Goal: Register for event/course

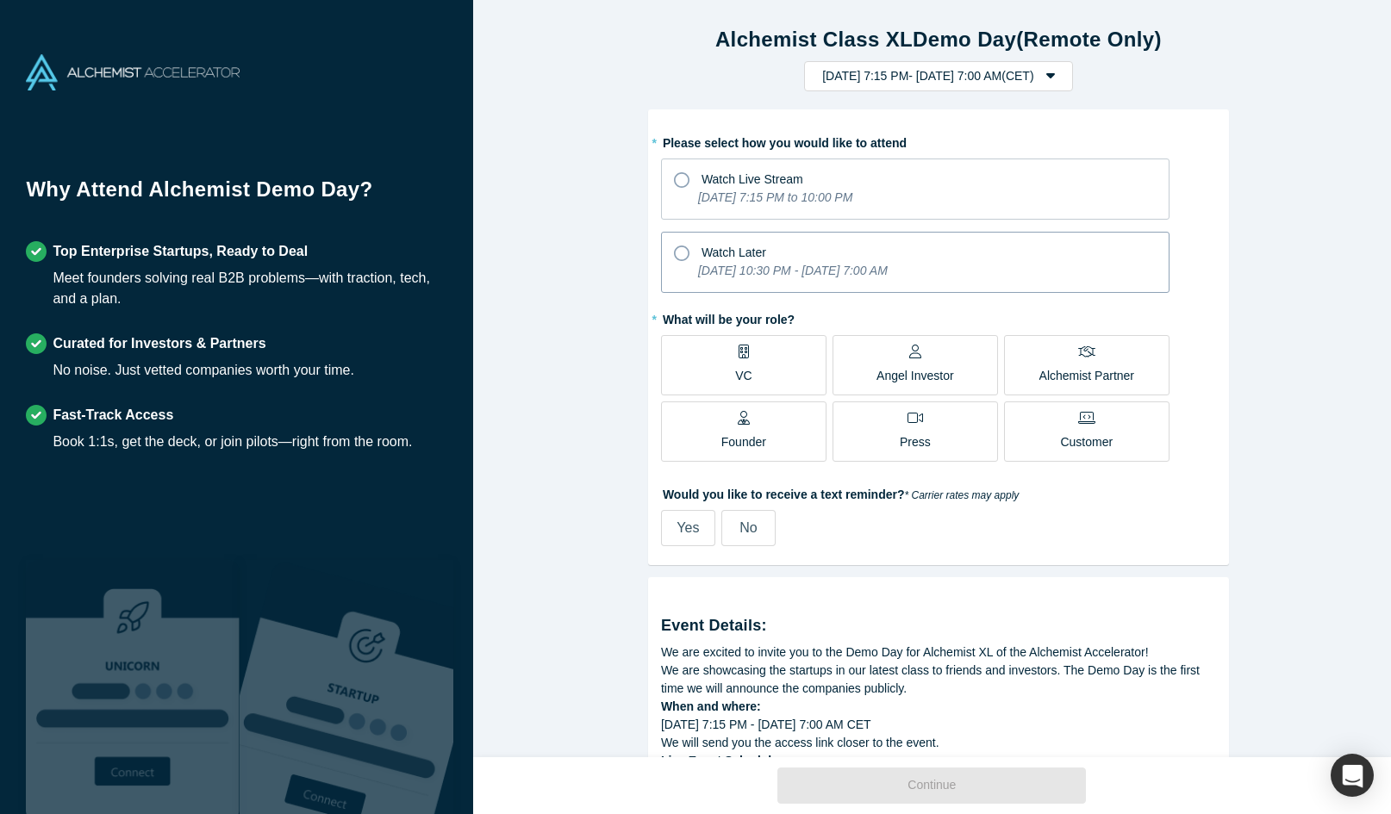
click at [674, 252] on icon at bounding box center [682, 254] width 16 height 16
click at [0, 0] on input "Watch Later [DATE] 10:30 PM - [DATE] 7:00 AM" at bounding box center [0, 0] width 0 height 0
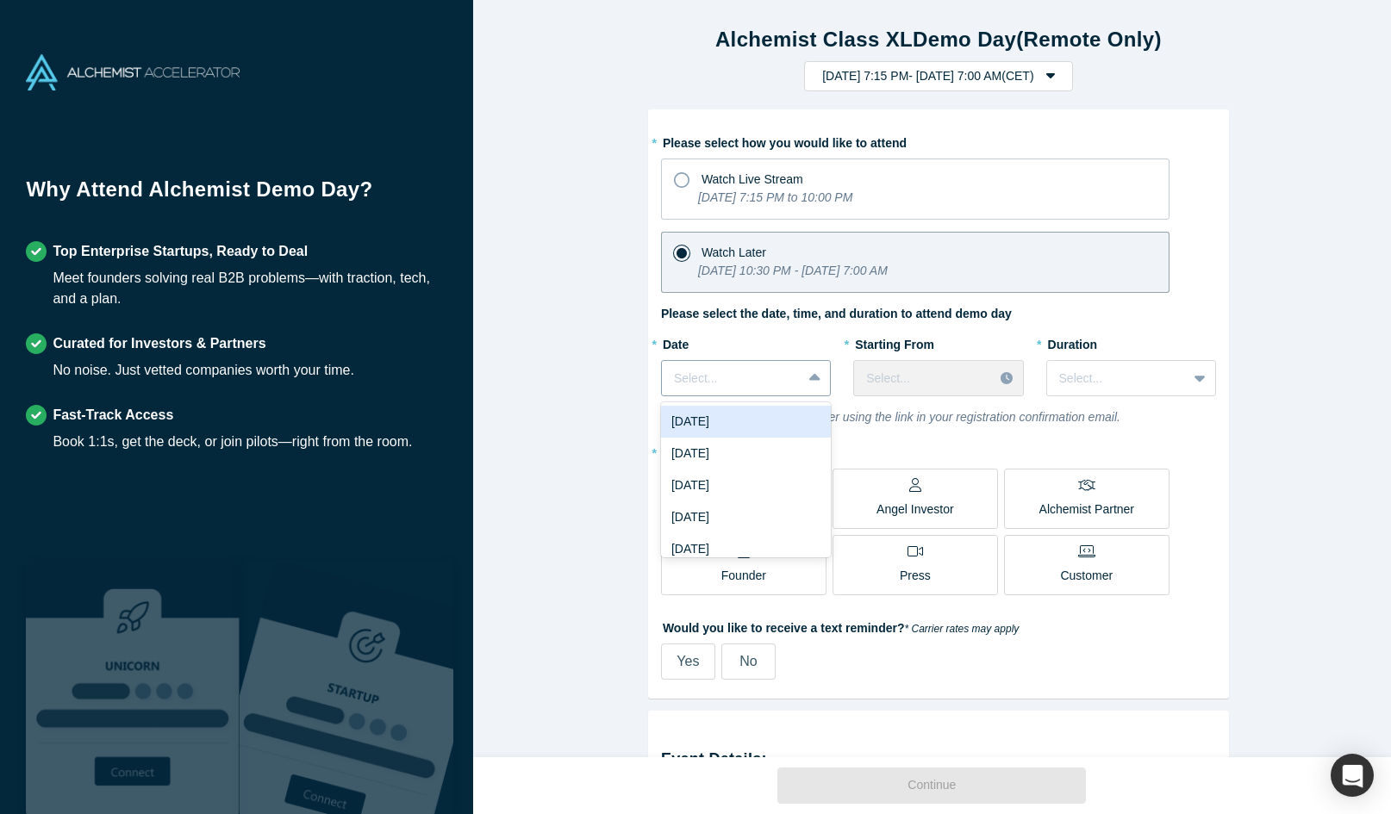
click at [809, 376] on icon at bounding box center [814, 378] width 11 height 17
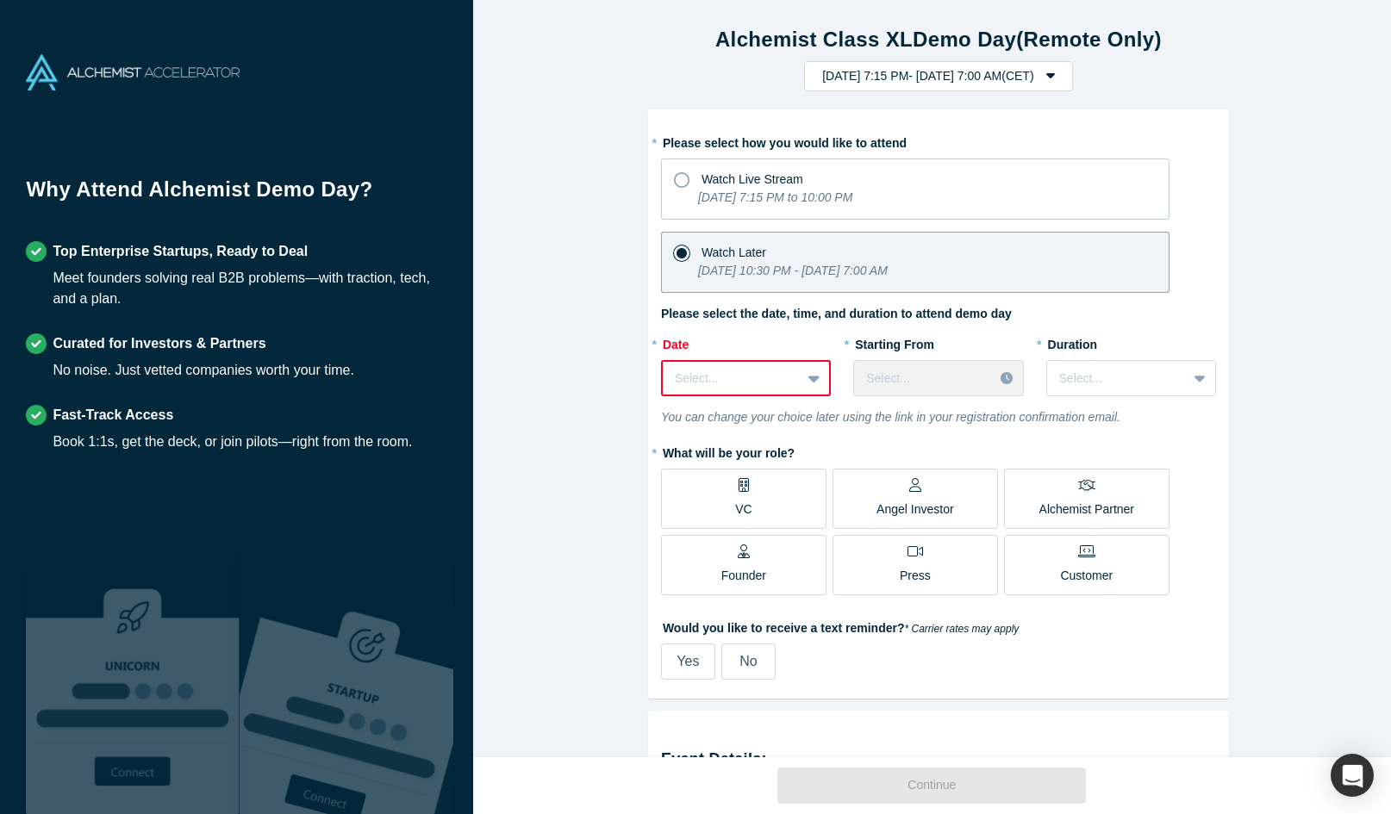
click at [557, 128] on div "Alchemist Class XL Demo Day (Remote Only) [DATE] 7:15 PM - [DATE] 7:00 AM ( CET…" at bounding box center [938, 385] width 931 height 770
click at [794, 383] on div "Select..." at bounding box center [732, 379] width 138 height 28
click at [735, 418] on div "[DATE]" at bounding box center [746, 422] width 170 height 32
click at [812, 379] on icon at bounding box center [814, 379] width 11 height 7
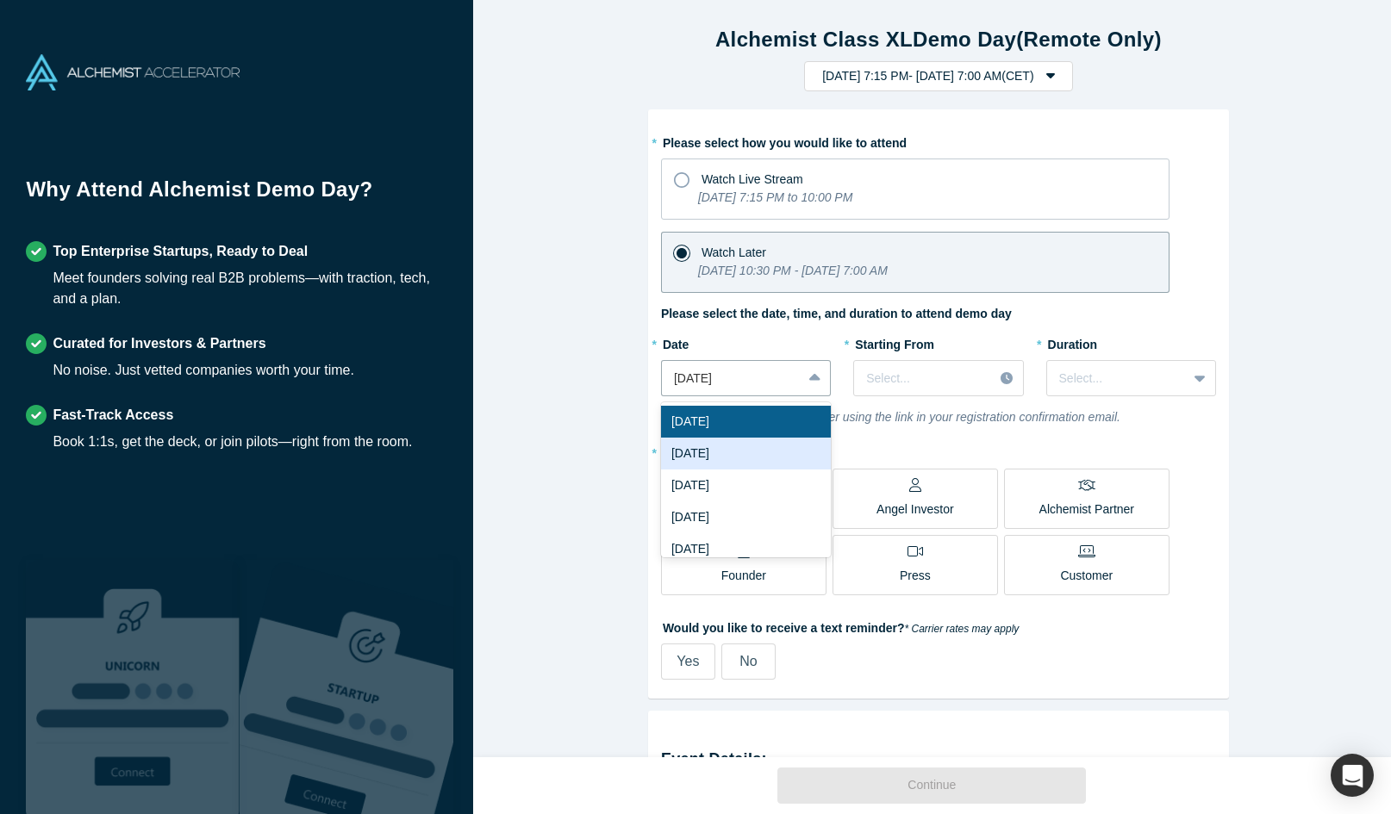
click at [760, 461] on div "[DATE]" at bounding box center [746, 454] width 170 height 32
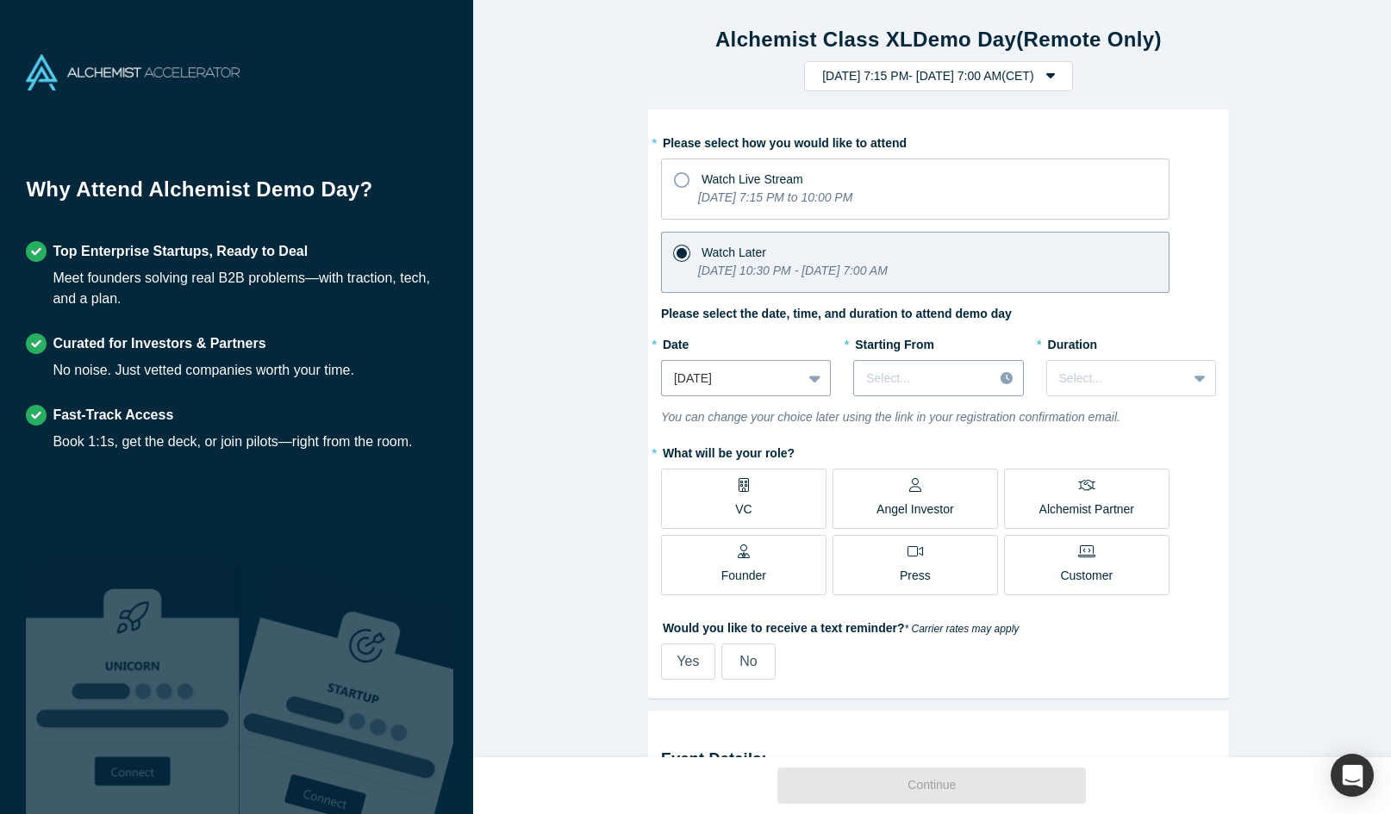
click at [1001, 377] on icon at bounding box center [1007, 378] width 12 height 12
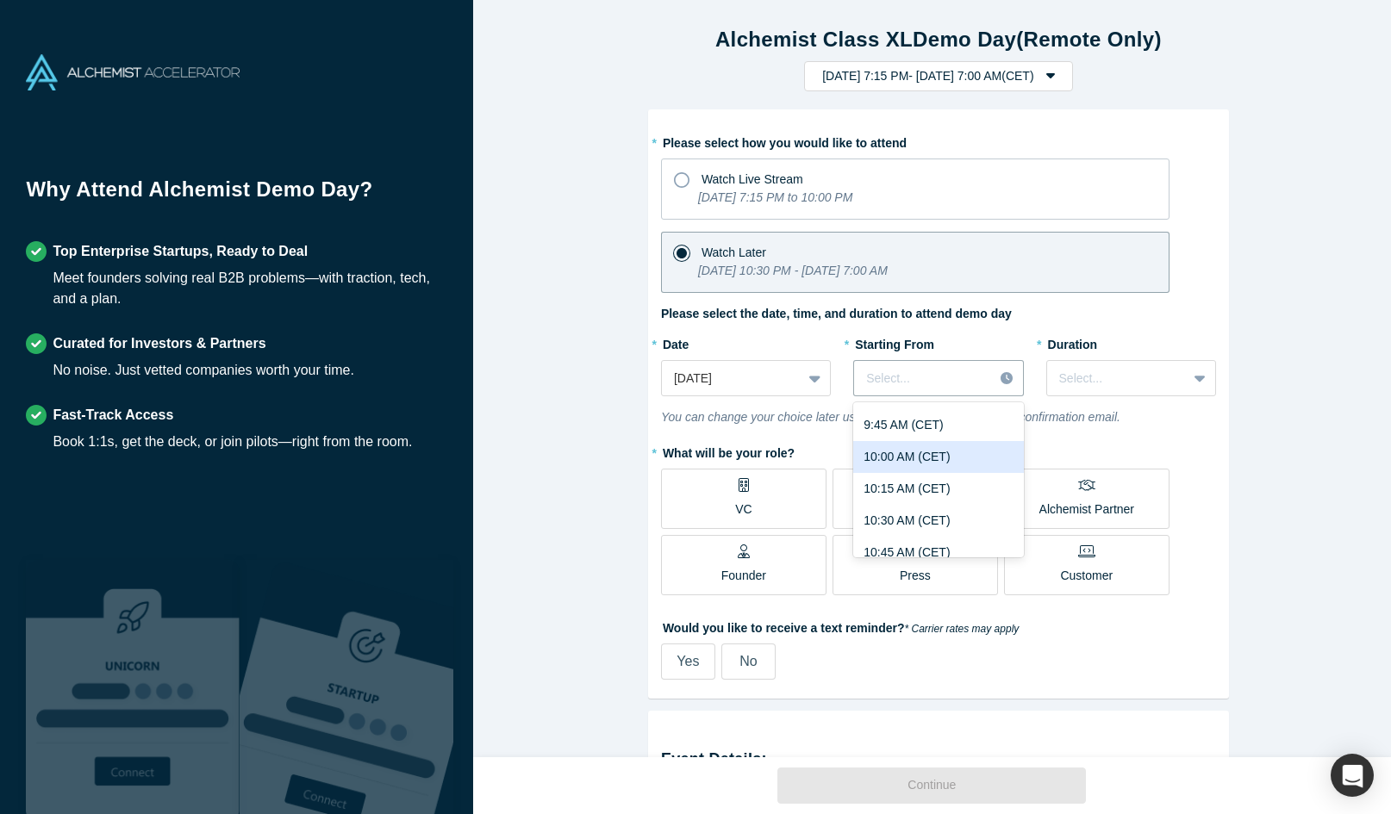
click at [942, 456] on div "10:00 AM (CET)" at bounding box center [938, 457] width 170 height 32
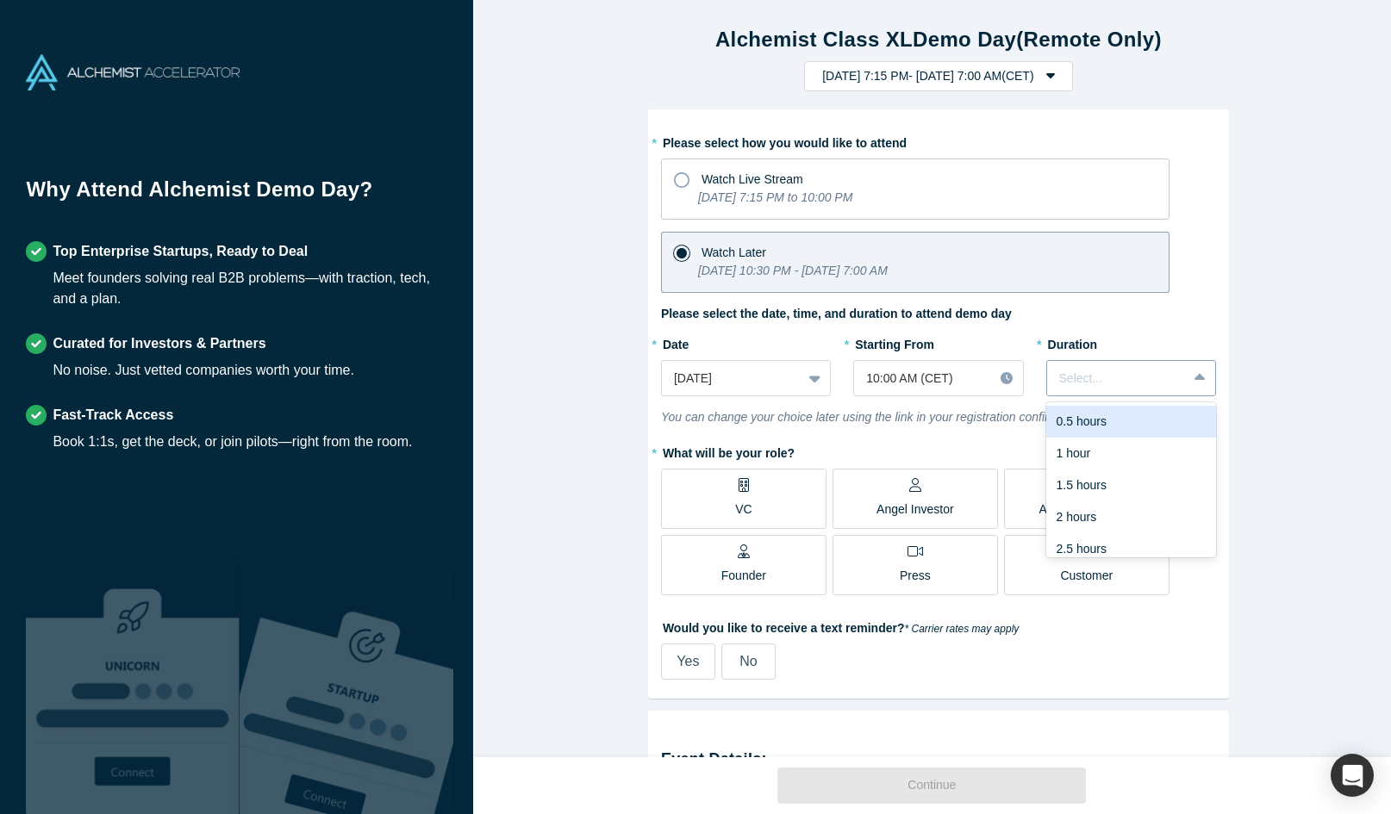
click at [1188, 376] on div at bounding box center [1202, 378] width 28 height 31
click at [1125, 544] on div "3 hours" at bounding box center [1131, 538] width 170 height 32
click at [1002, 382] on icon at bounding box center [1007, 378] width 12 height 12
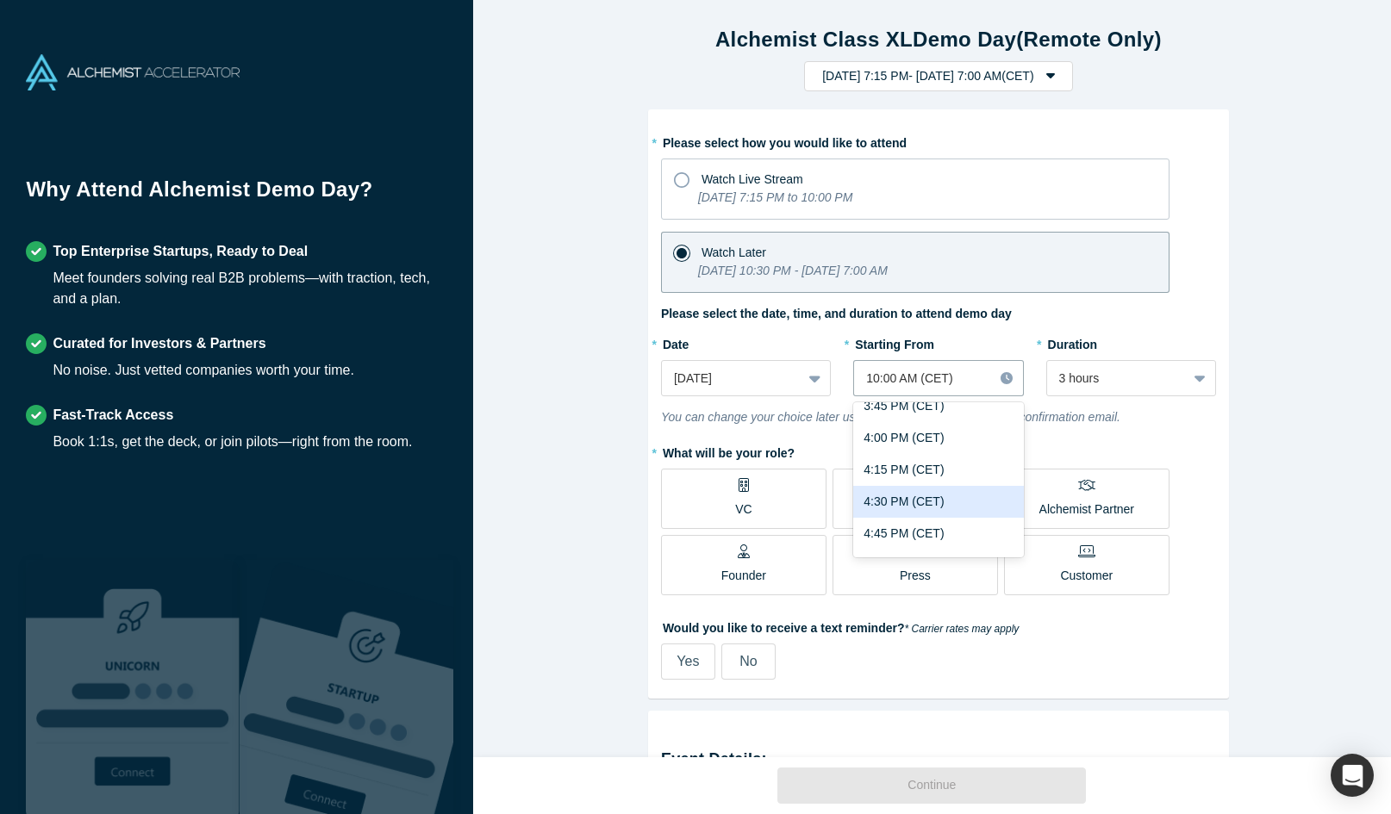
scroll to position [1913, 0]
click at [982, 324] on div "* Please select how you would like to attend Watch Live Stream [DATE] 7:15 PM t…" at bounding box center [938, 404] width 555 height 552
click at [746, 496] on label "VC" at bounding box center [743, 499] width 165 height 60
click at [0, 0] on input "VC" at bounding box center [0, 0] width 0 height 0
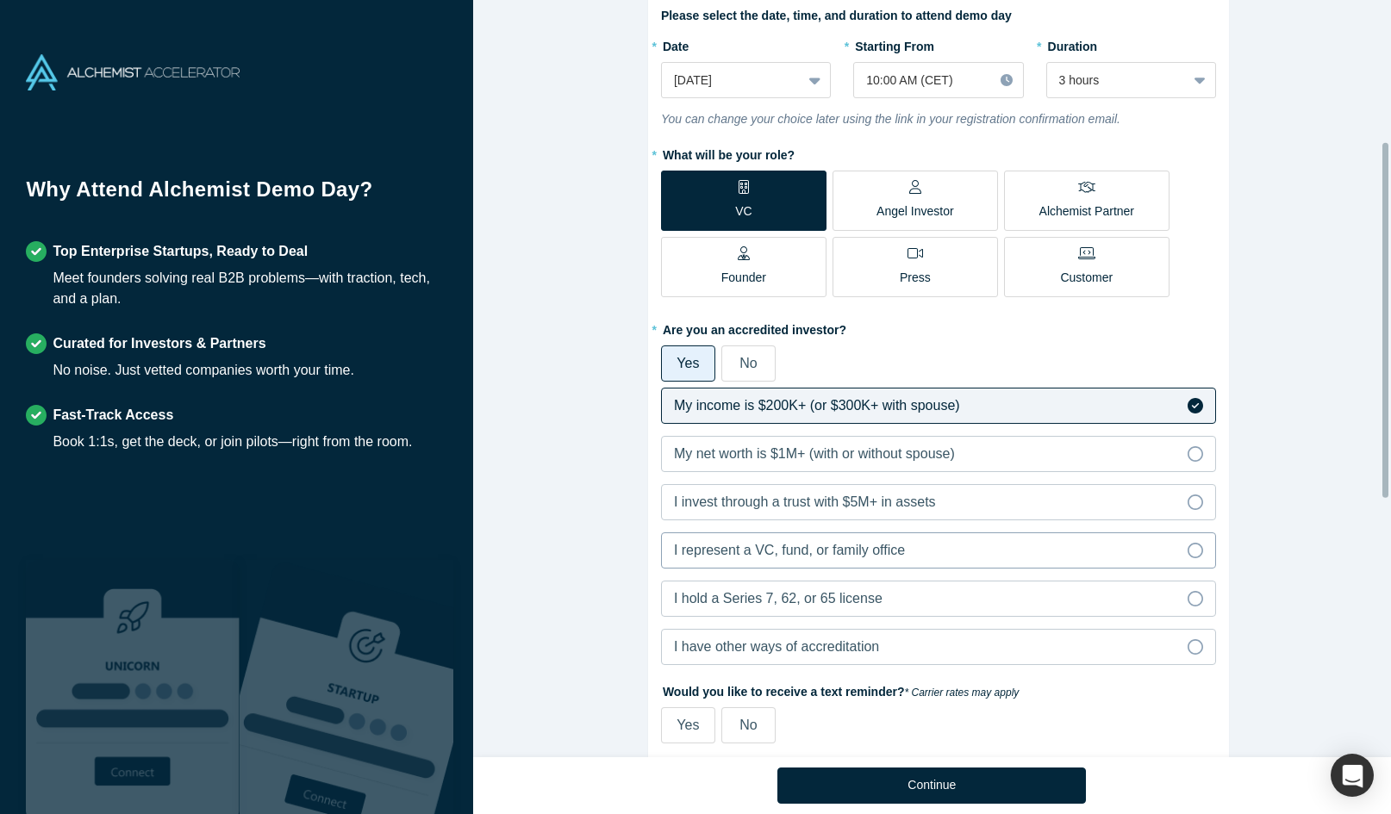
scroll to position [407, 0]
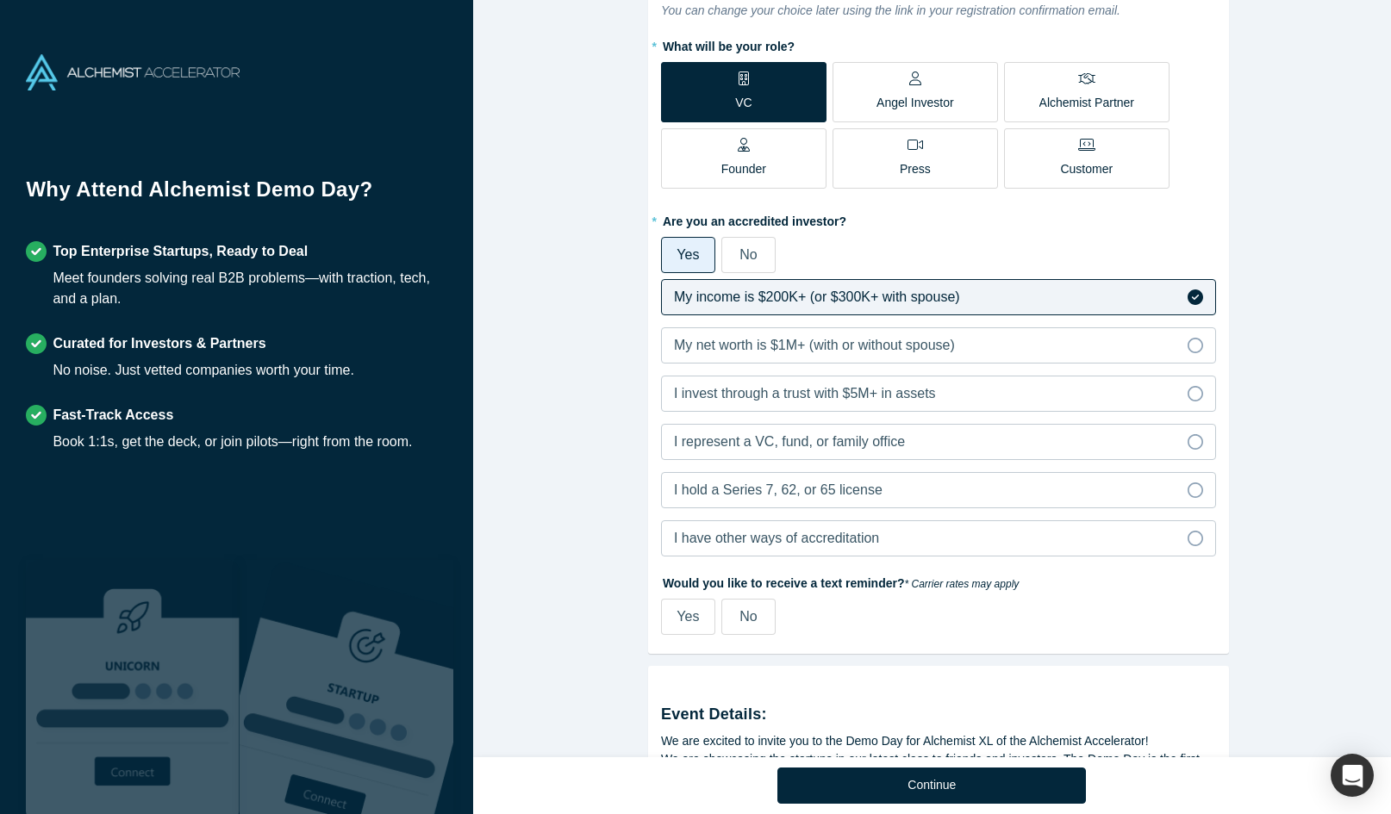
click at [751, 614] on span "No" at bounding box center [747, 616] width 17 height 15
click at [0, 0] on input "No" at bounding box center [0, 0] width 0 height 0
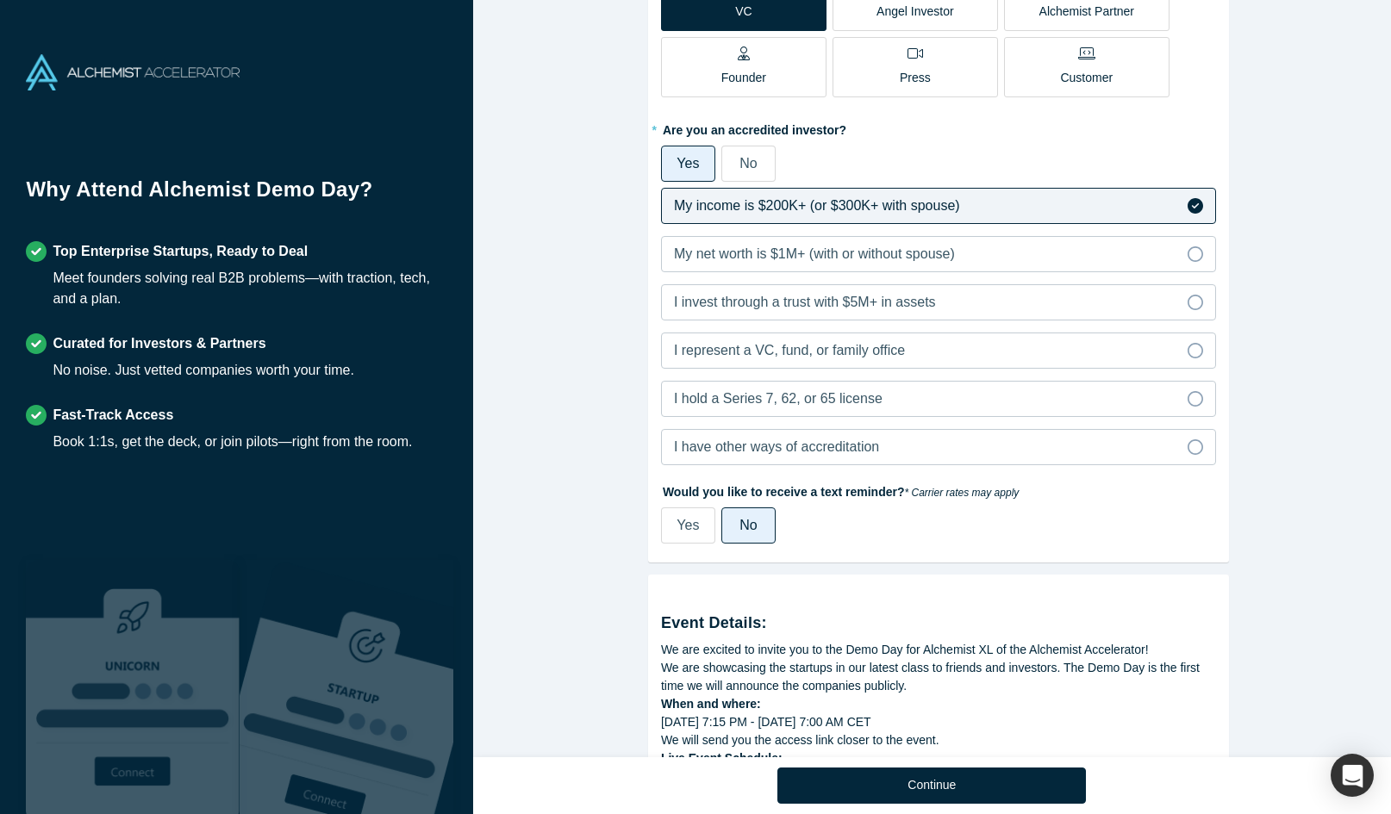
click at [674, 539] on label "Yes" at bounding box center [688, 526] width 54 height 36
click at [0, 0] on input "Yes" at bounding box center [0, 0] width 0 height 0
select select "US"
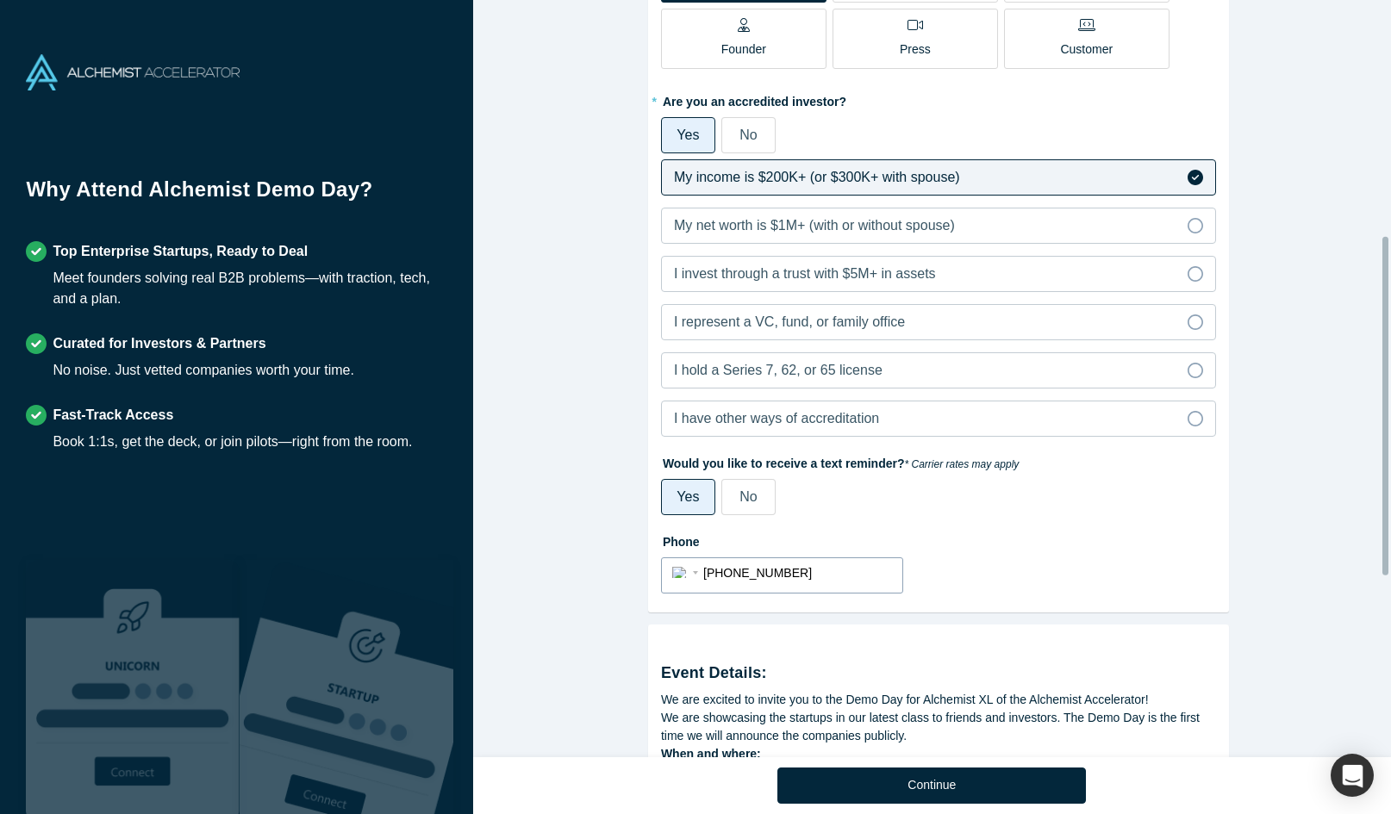
click at [673, 573] on div "International [GEOGRAPHIC_DATA] [GEOGRAPHIC_DATA] [GEOGRAPHIC_DATA] [GEOGRAPHIC…" at bounding box center [687, 571] width 31 height 25
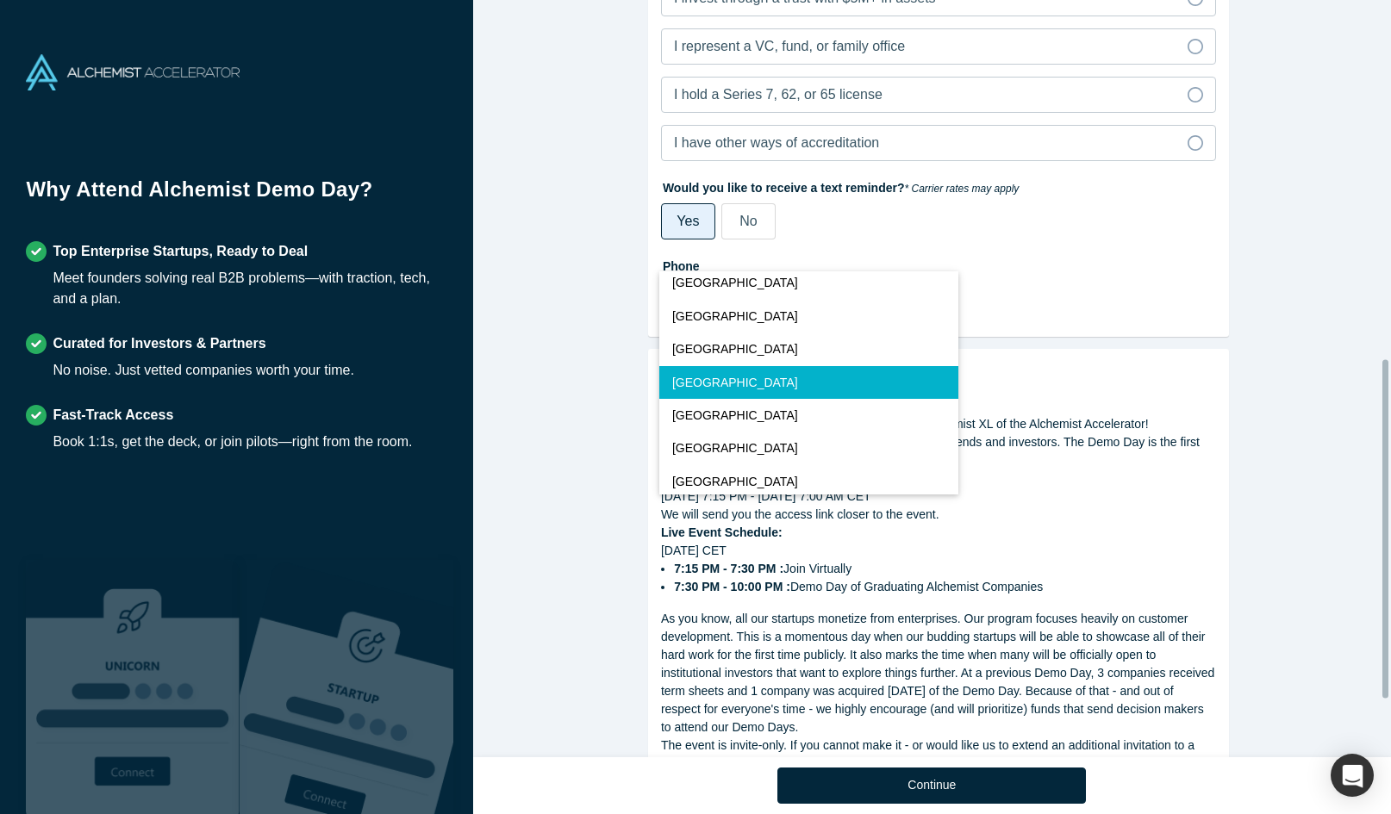
scroll to position [806, 0]
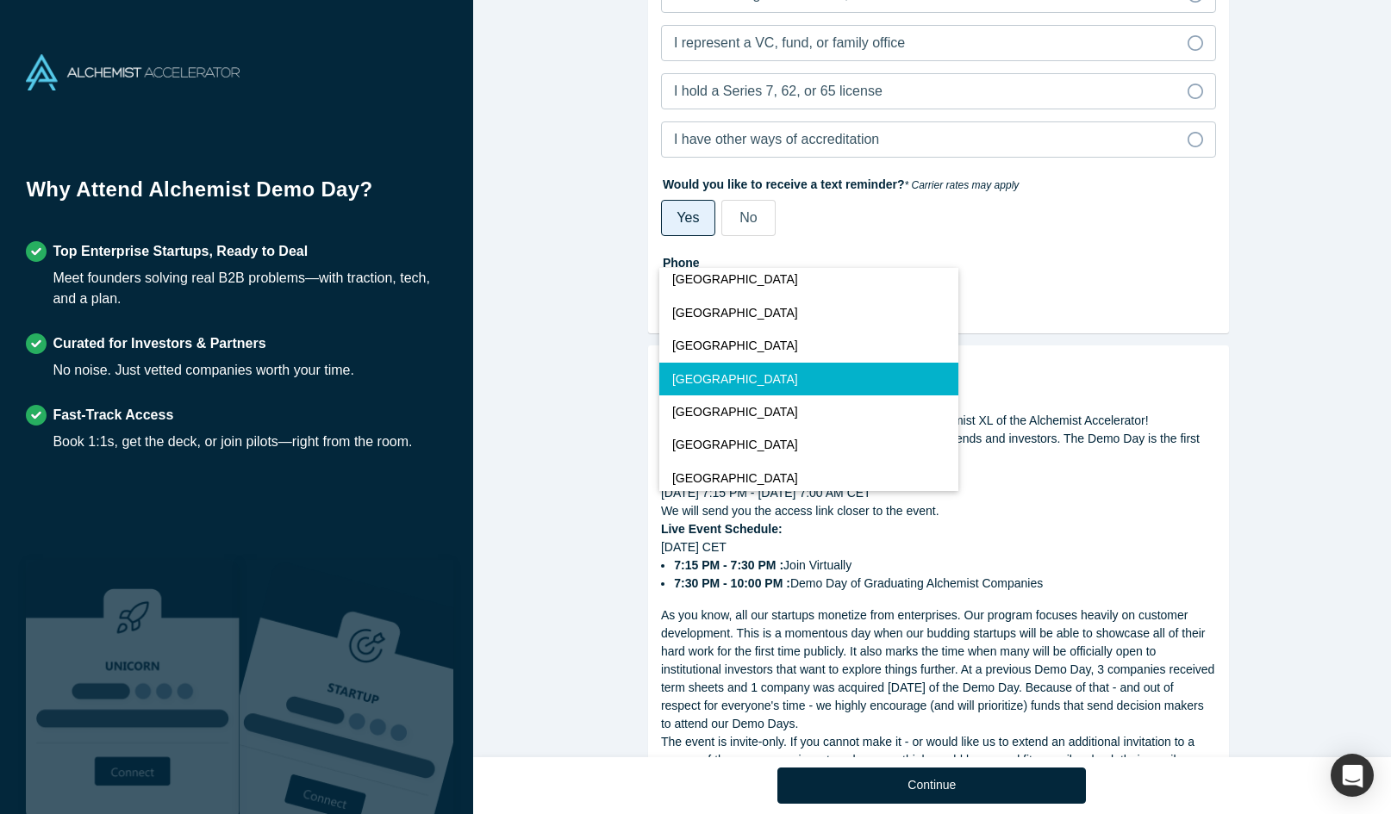
click at [798, 380] on button "[GEOGRAPHIC_DATA]" at bounding box center [808, 379] width 299 height 33
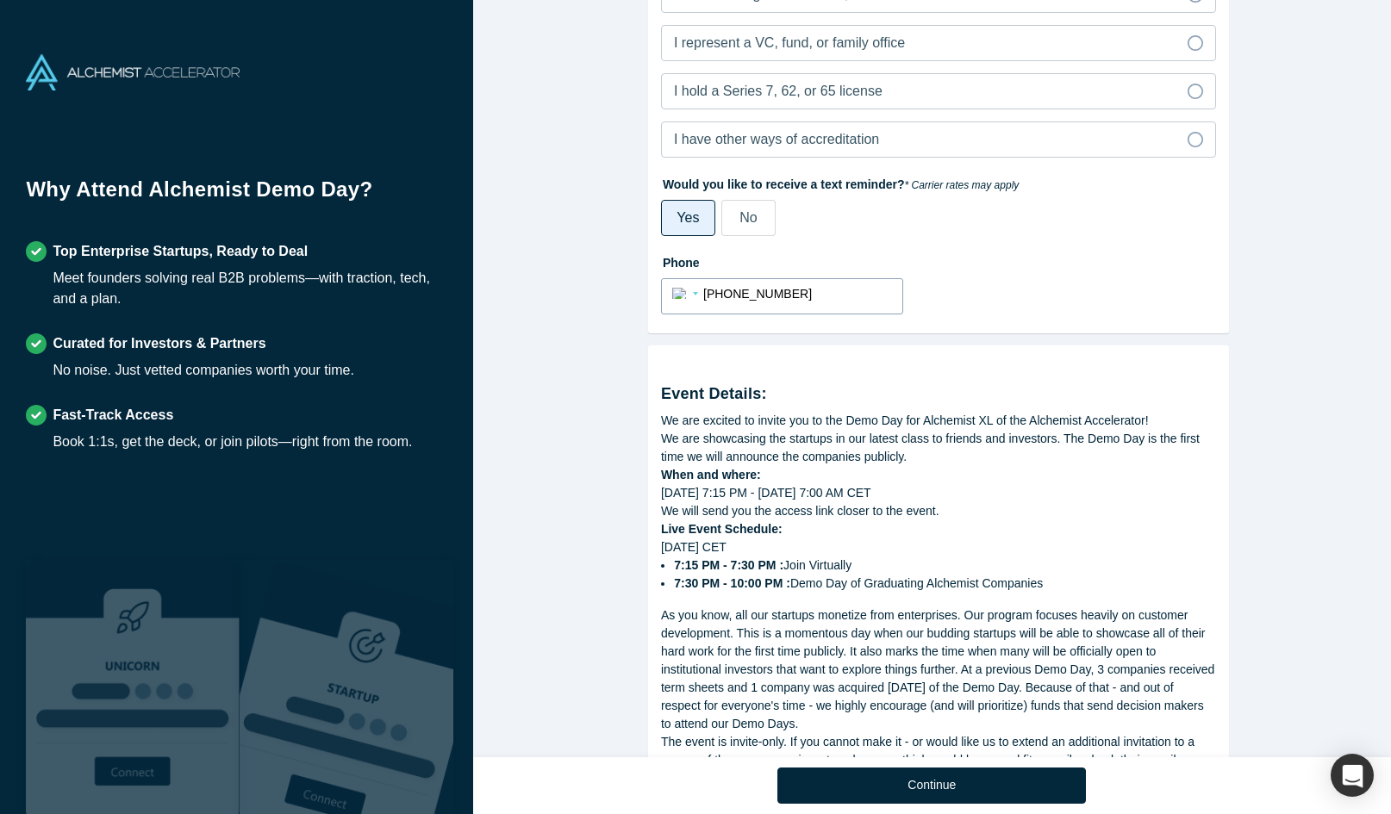
click at [672, 292] on div "International [GEOGRAPHIC_DATA] [GEOGRAPHIC_DATA] [GEOGRAPHIC_DATA] [GEOGRAPHIC…" at bounding box center [687, 292] width 31 height 25
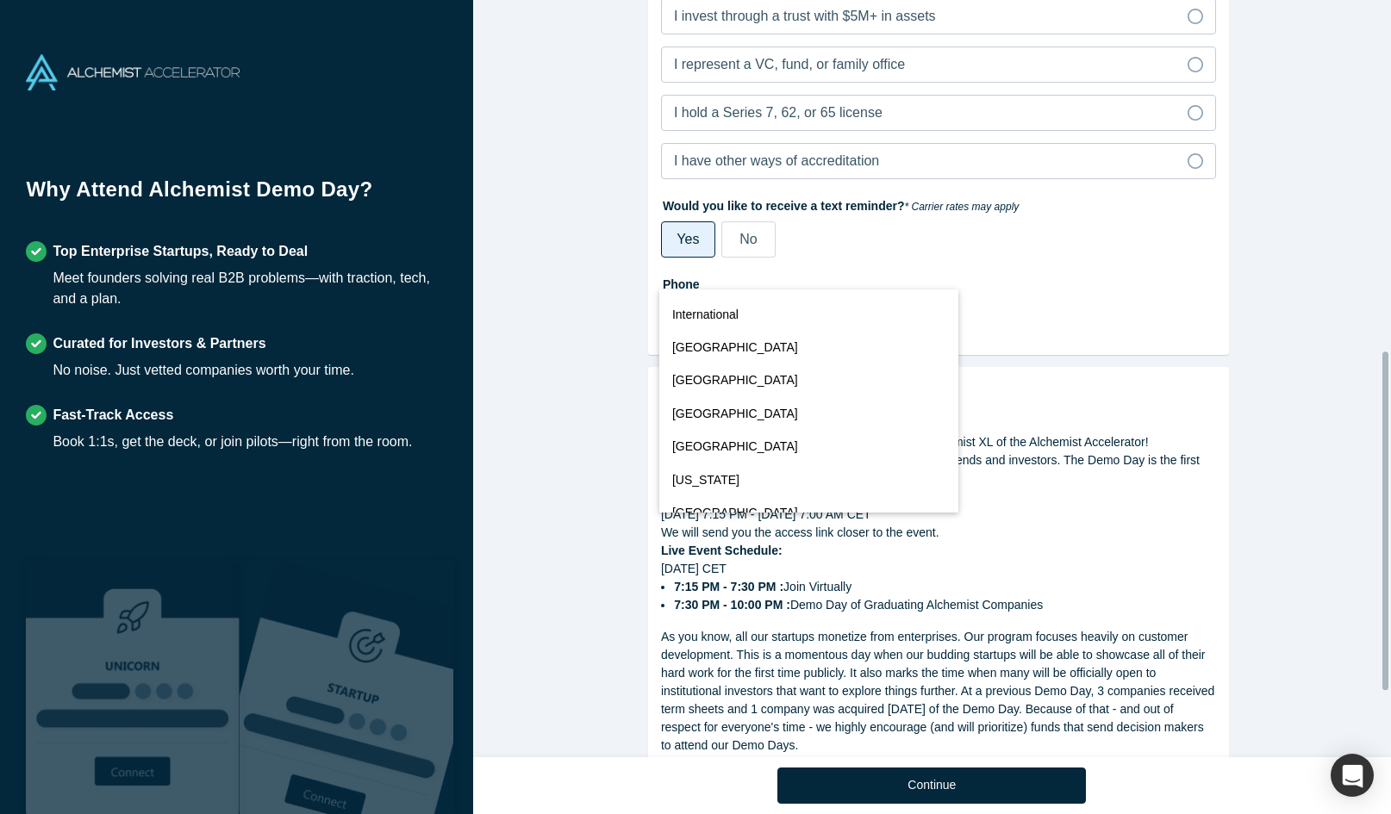
scroll to position [7622, 0]
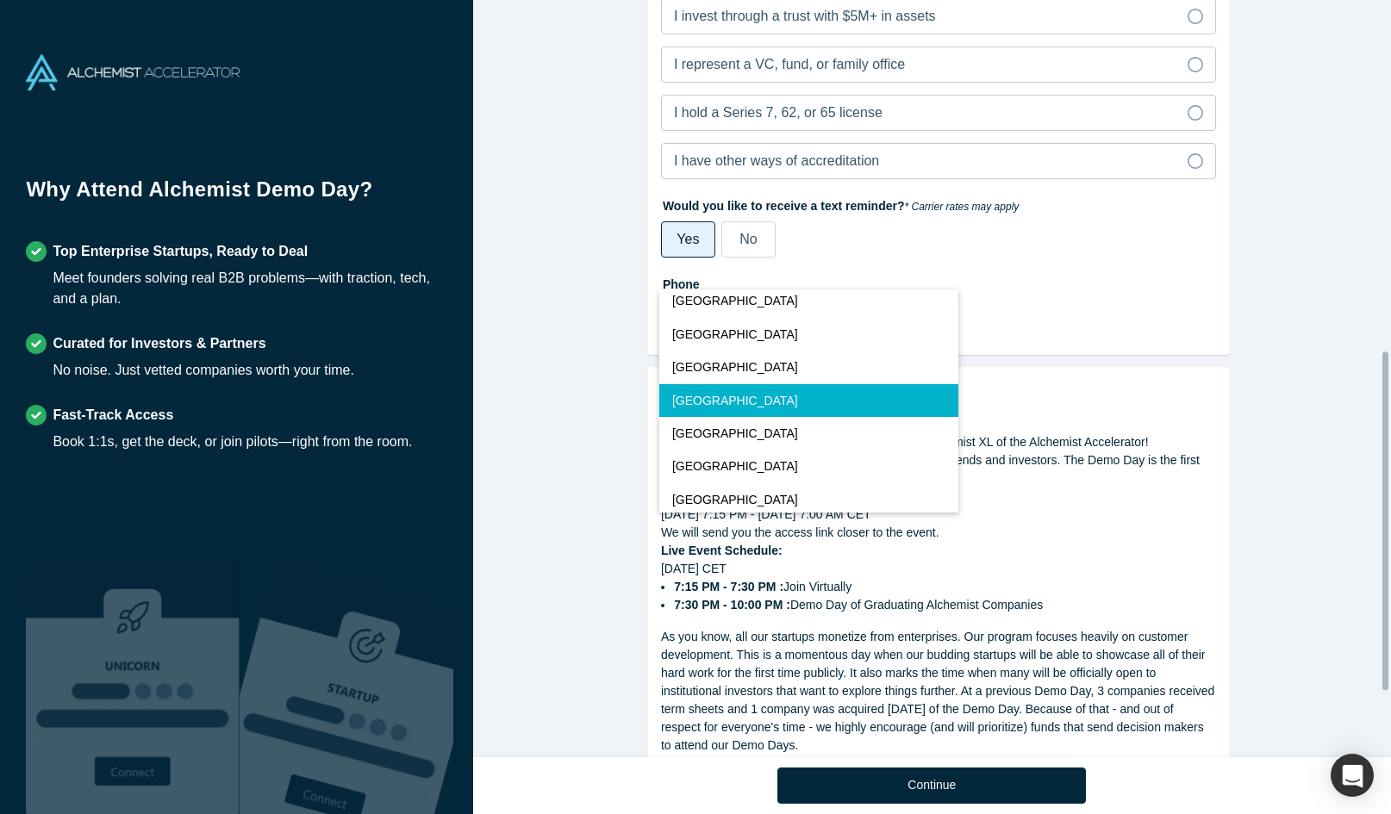
click at [734, 410] on span "[GEOGRAPHIC_DATA]" at bounding box center [735, 401] width 126 height 18
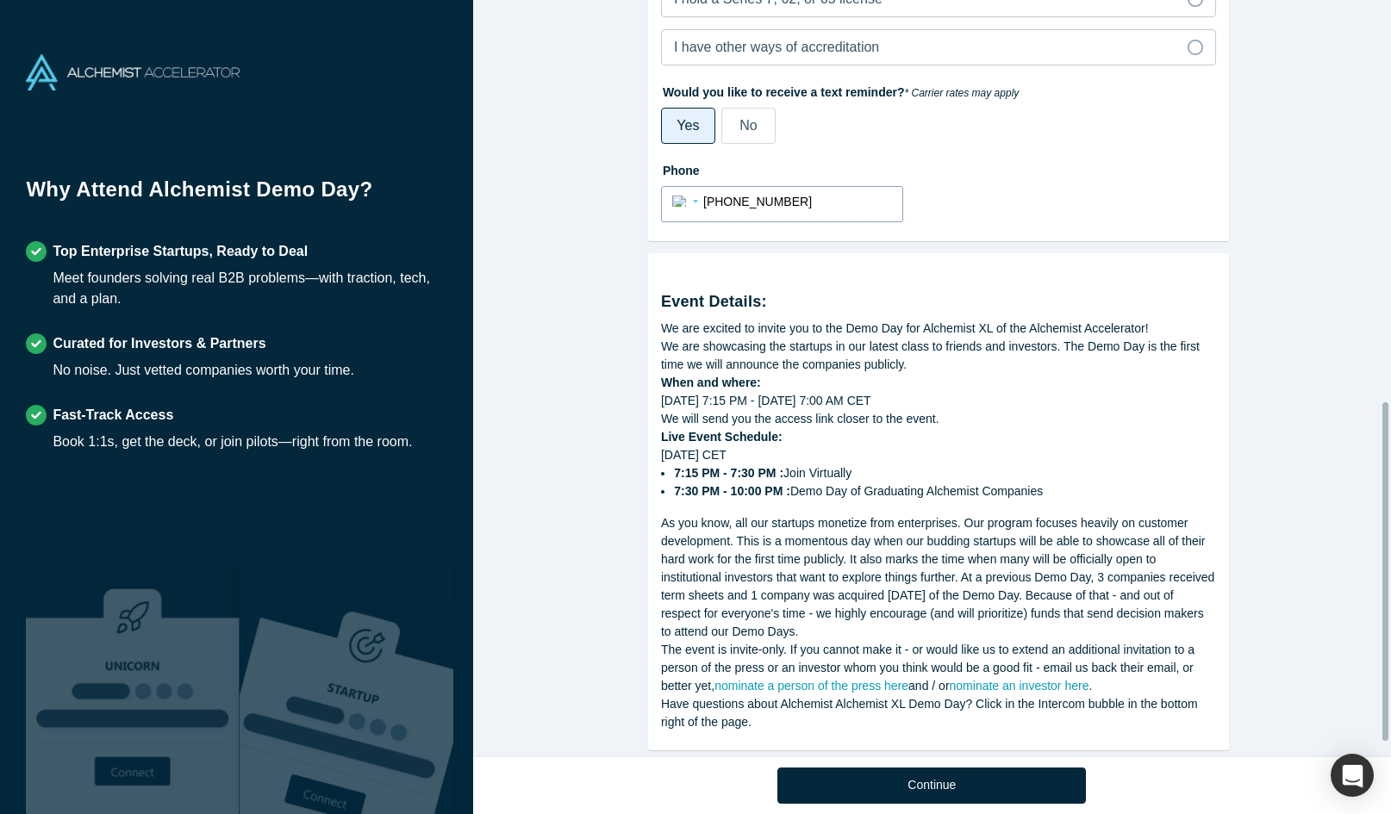
scroll to position [931, 0]
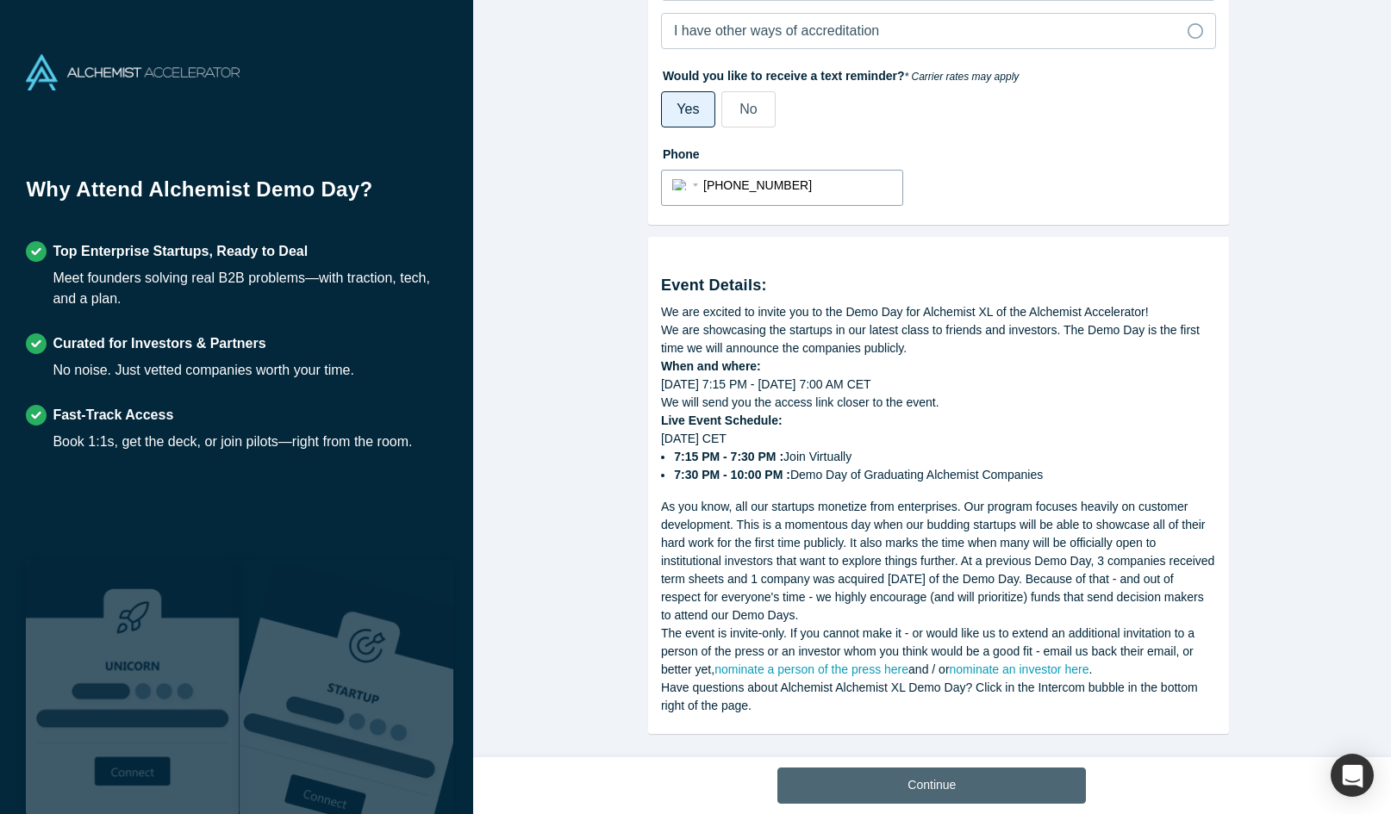
click at [934, 792] on button "Continue" at bounding box center [931, 786] width 309 height 36
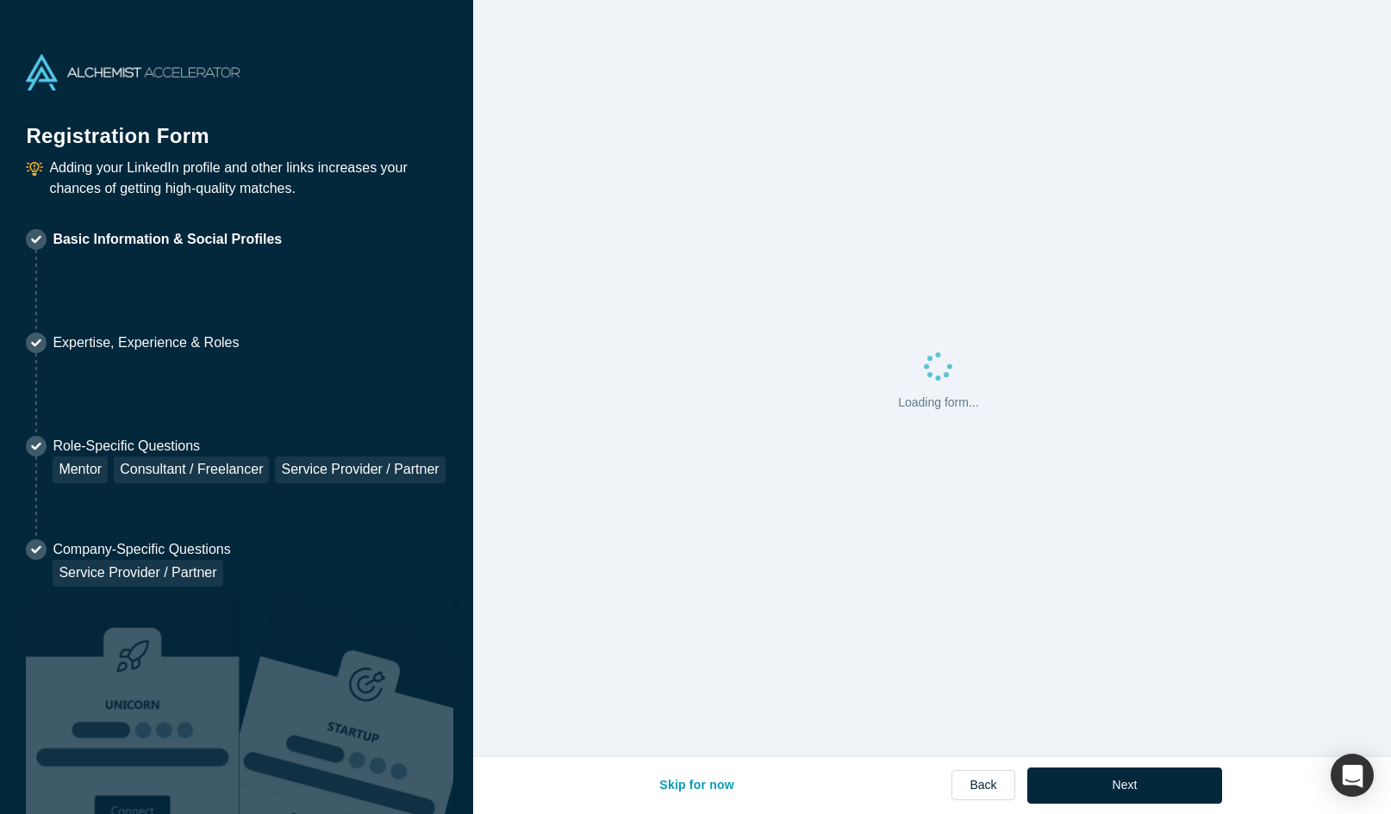
select select "US"
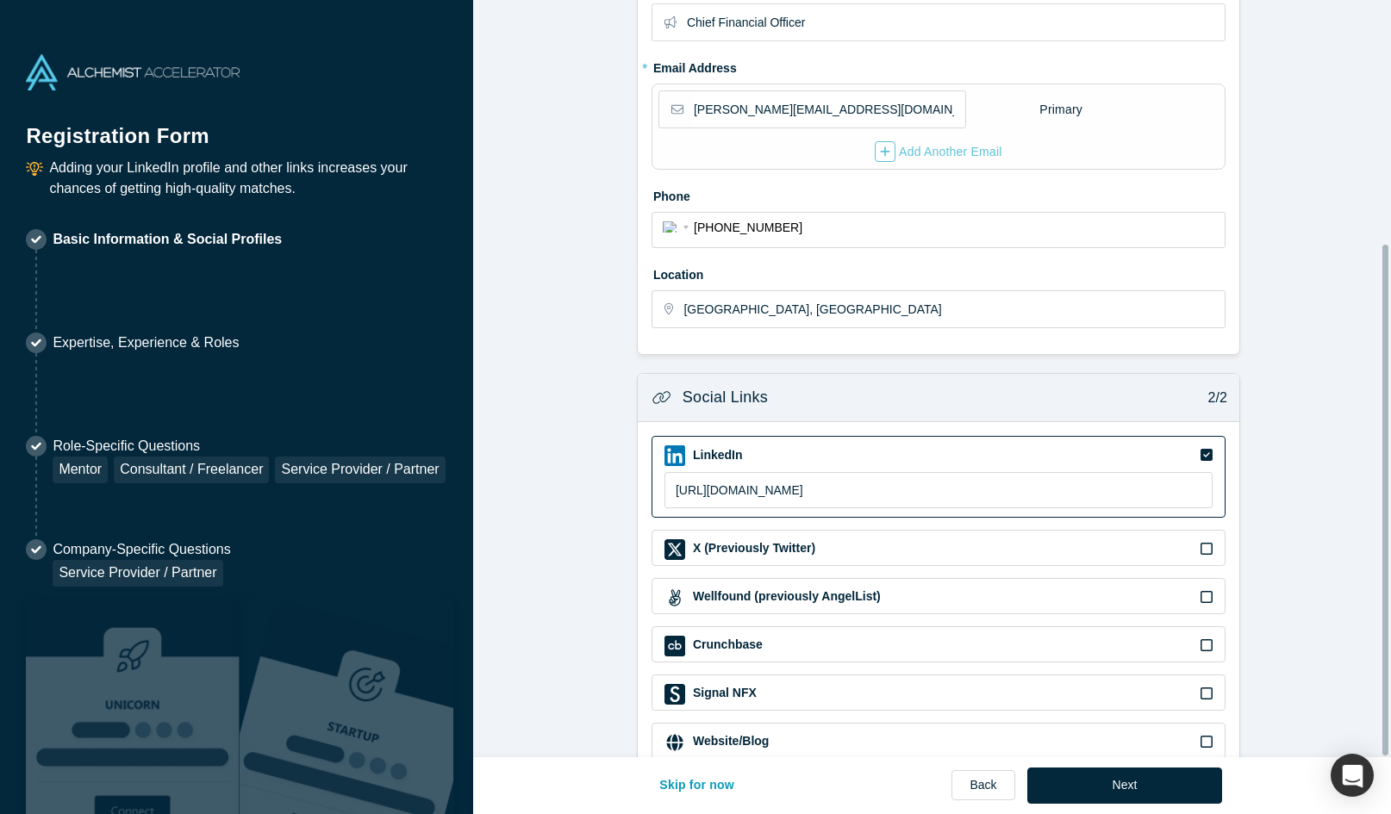
scroll to position [361, 0]
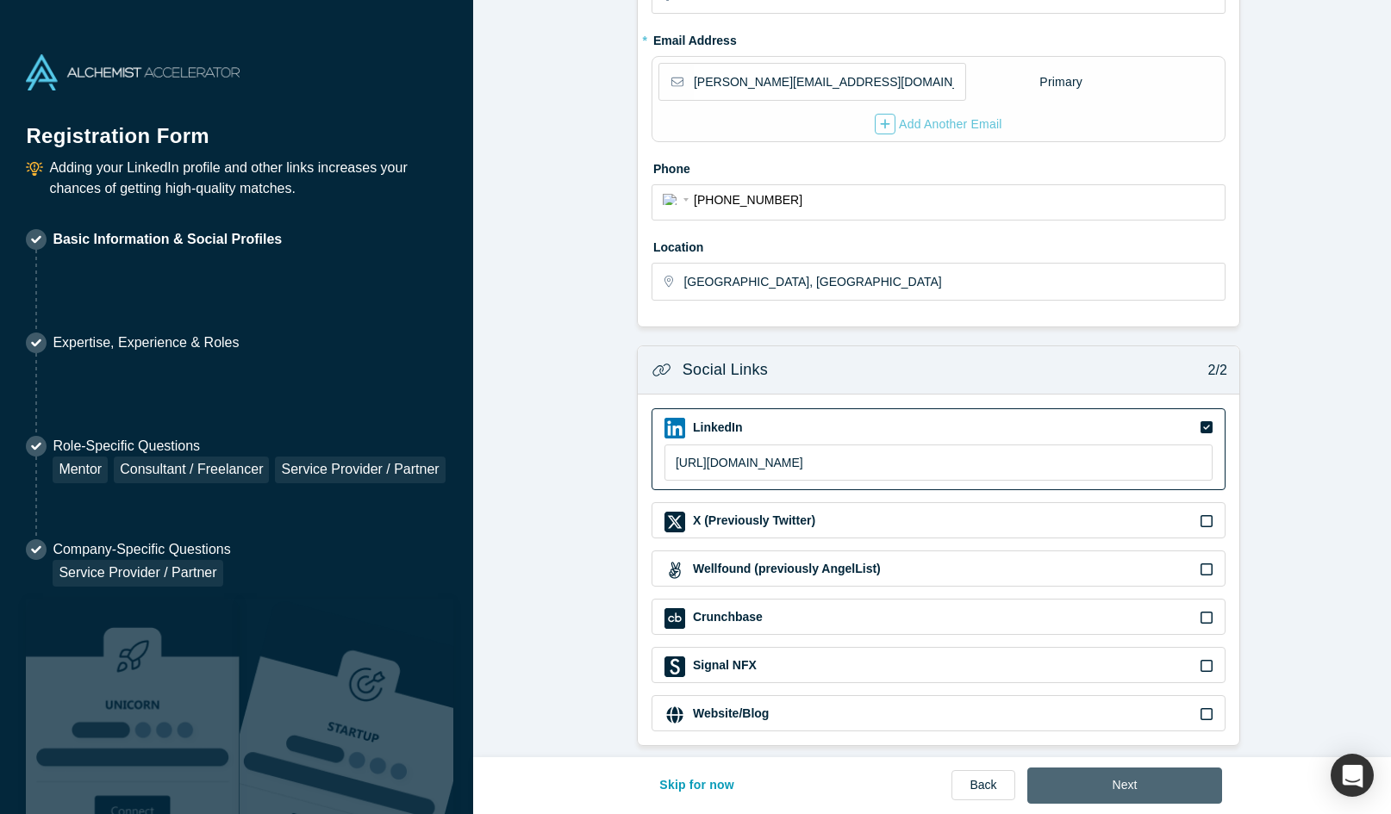
click at [1116, 790] on button "Next" at bounding box center [1125, 786] width 196 height 36
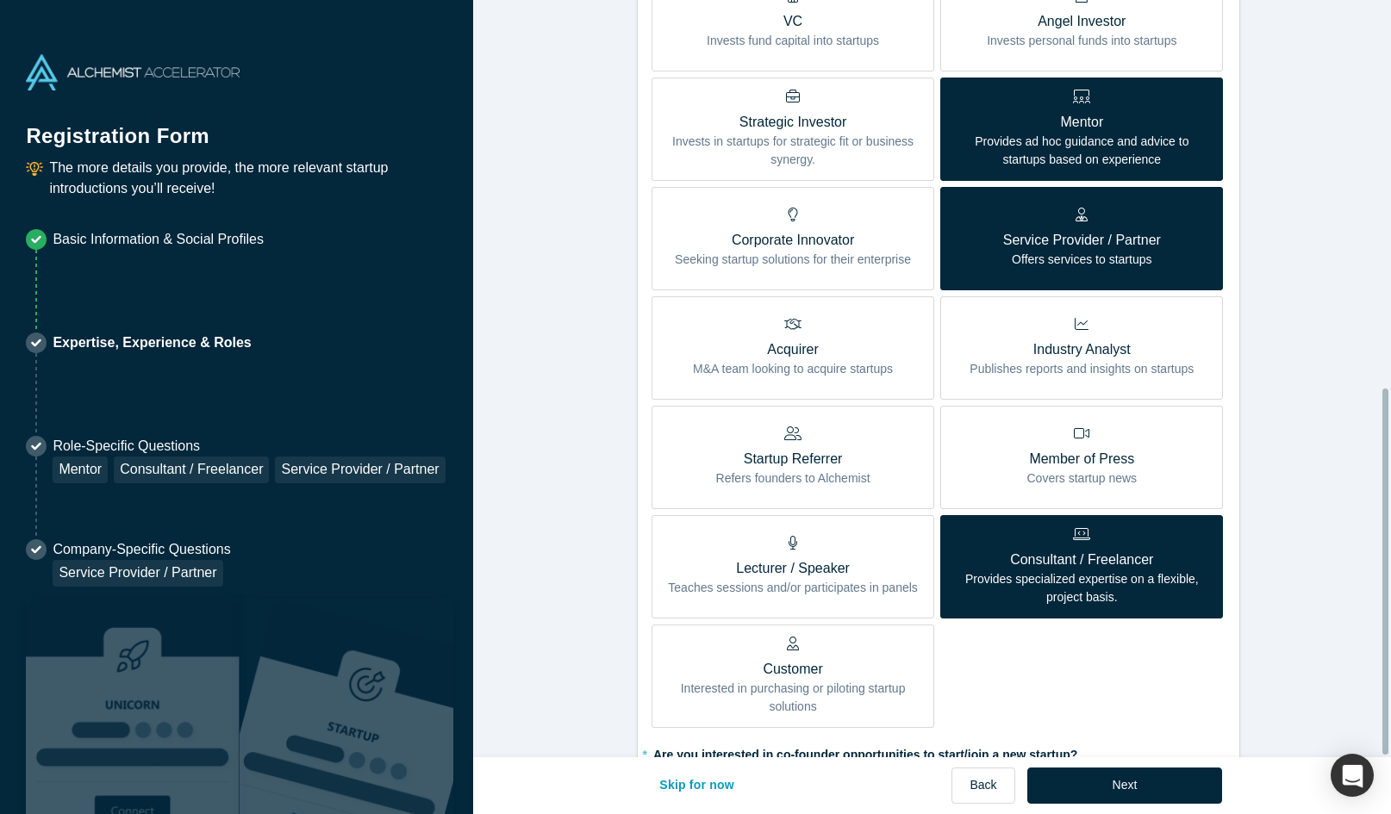
scroll to position [802, 0]
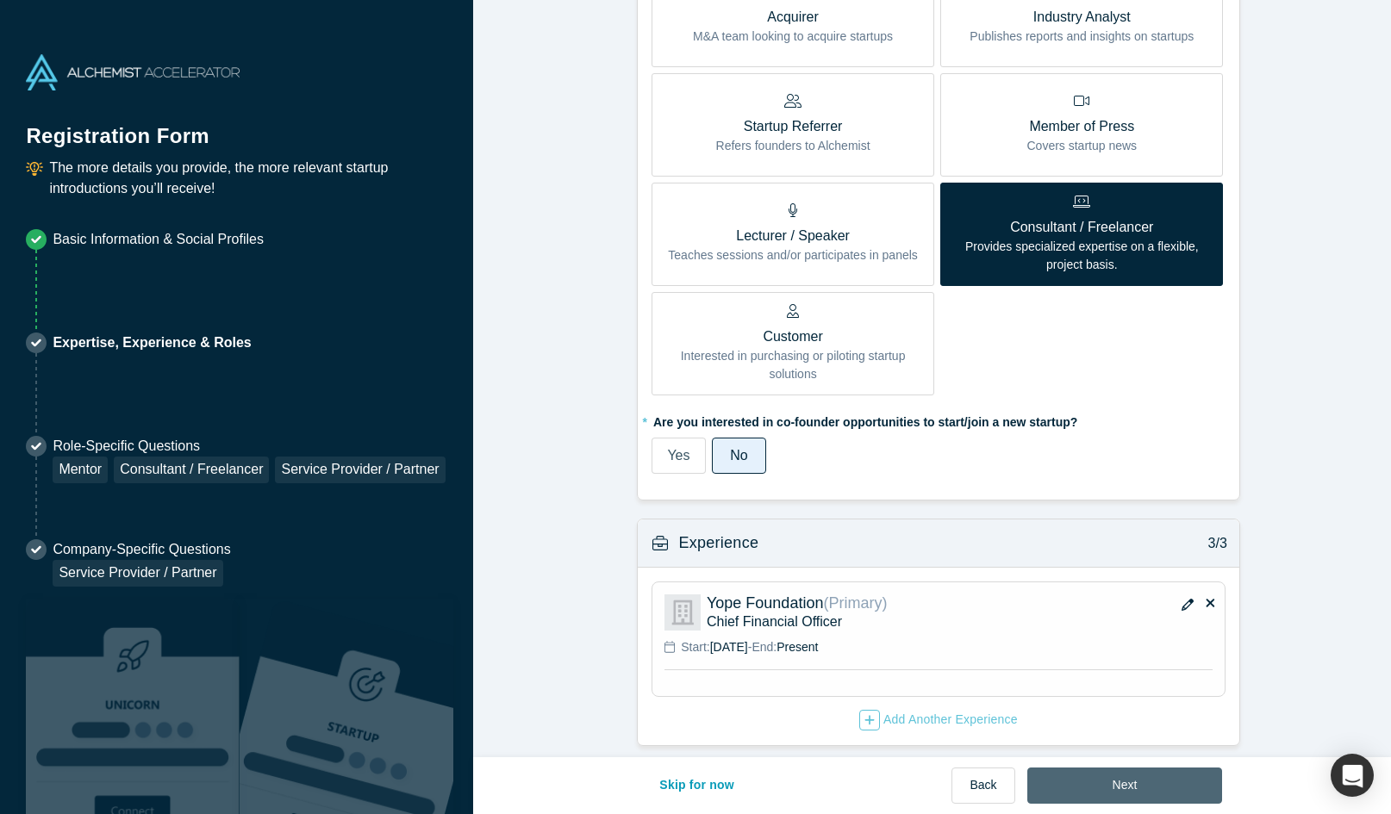
click at [1128, 787] on button "Next" at bounding box center [1125, 786] width 196 height 36
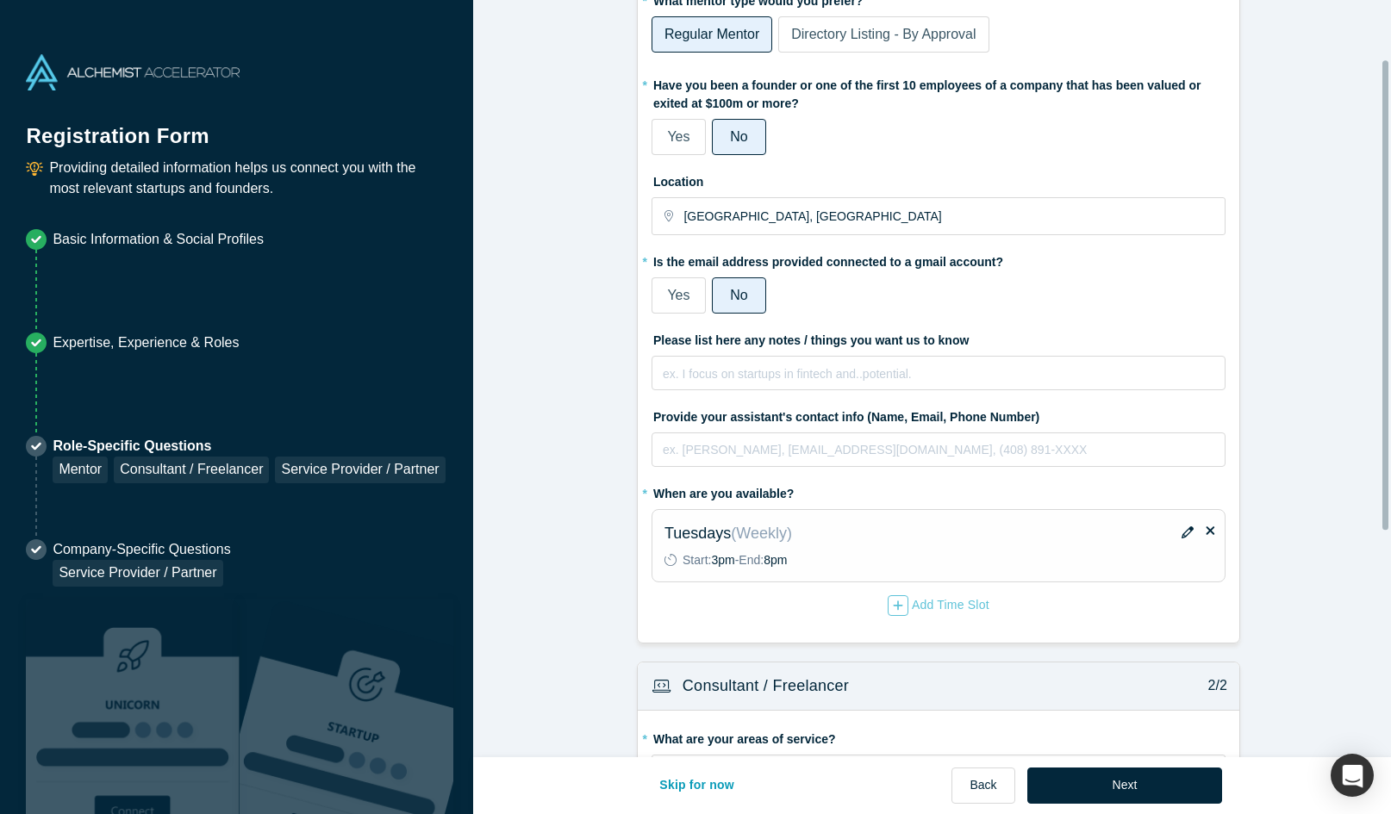
scroll to position [0, 0]
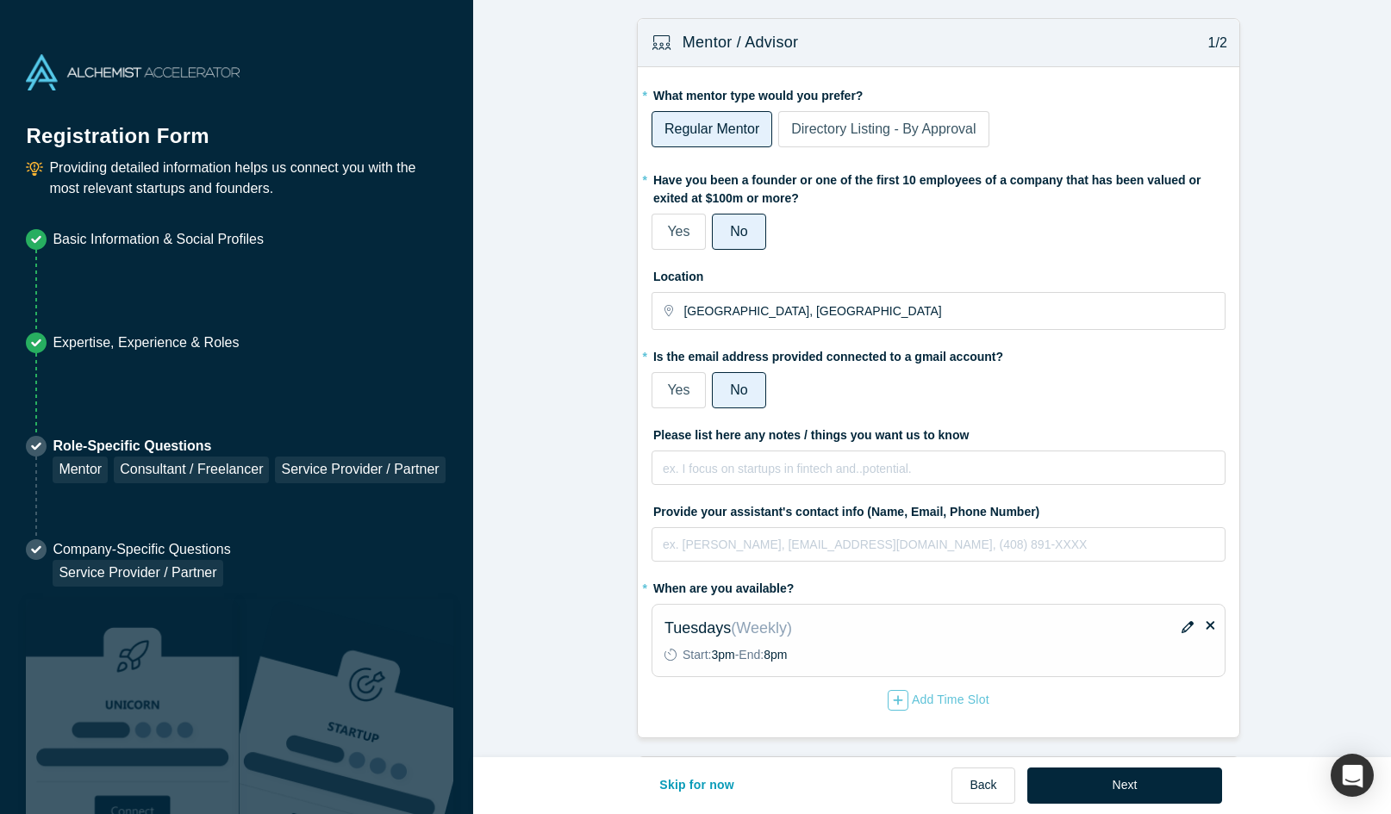
click at [940, 132] on span "Directory Listing - By Approval" at bounding box center [883, 129] width 184 height 15
click at [0, 0] on input "Directory Listing - By Approval" at bounding box center [0, 0] width 0 height 0
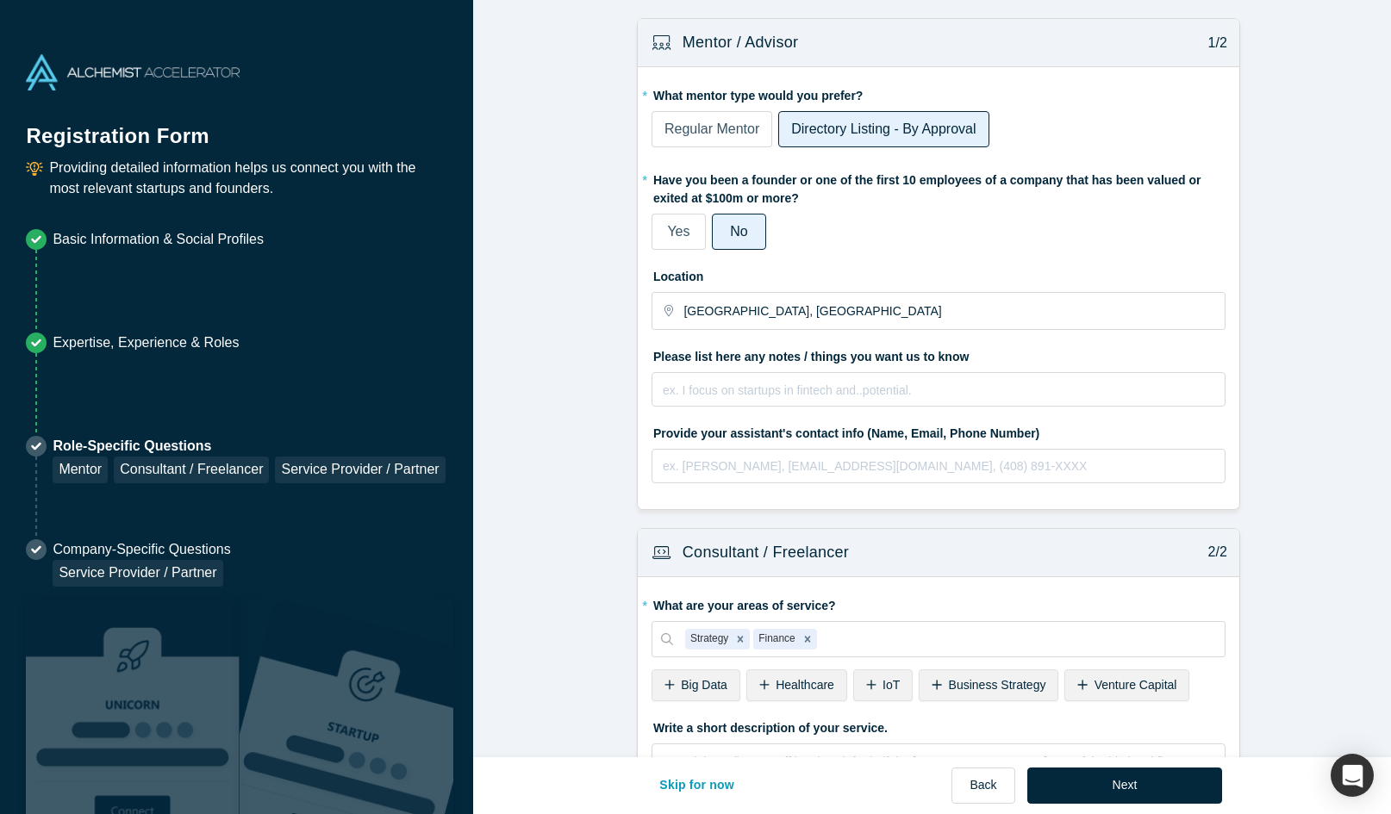
click at [664, 129] on span "Regular Mentor" at bounding box center [711, 129] width 95 height 15
click at [0, 0] on input "Regular Mentor" at bounding box center [0, 0] width 0 height 0
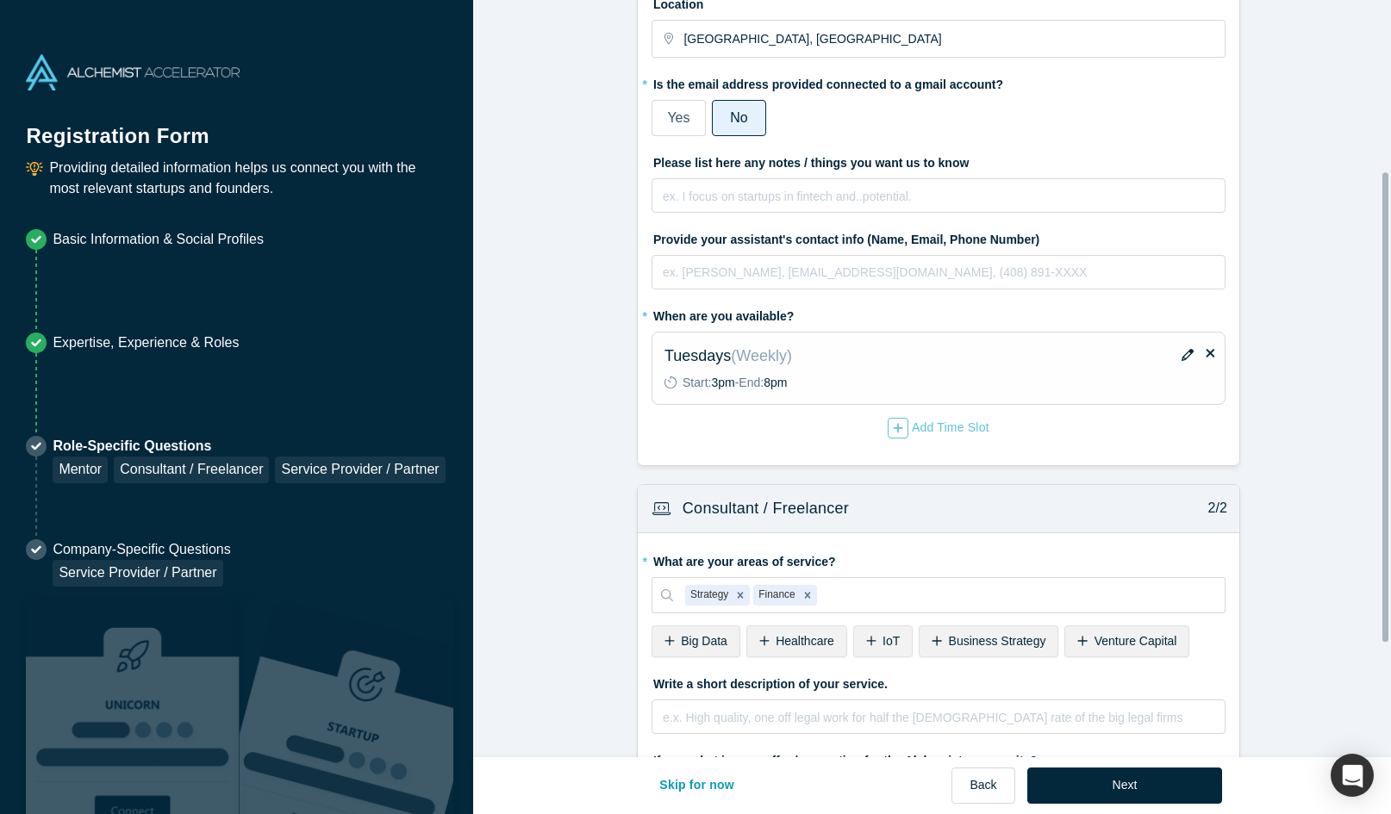
scroll to position [458, 0]
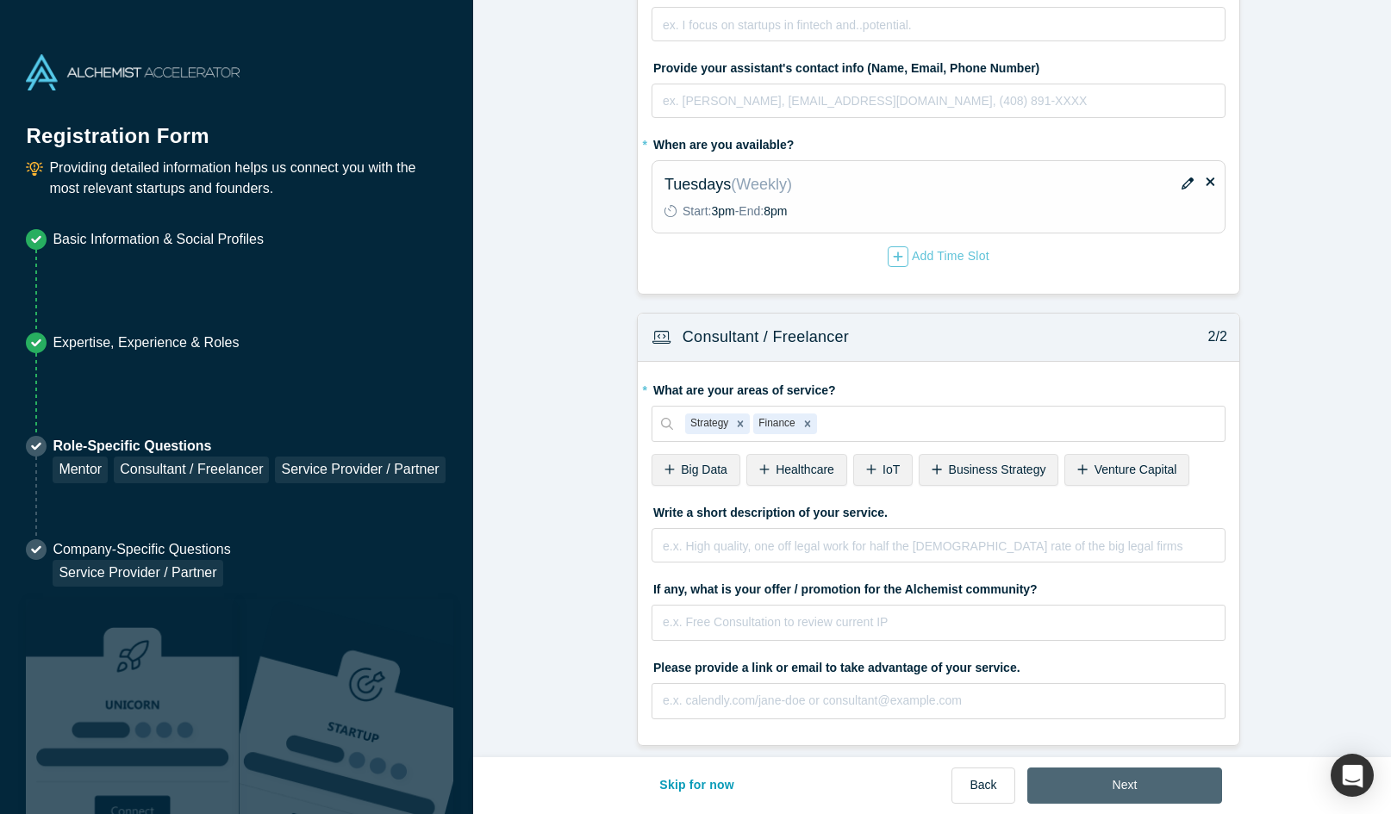
click at [1142, 799] on button "Next" at bounding box center [1125, 786] width 196 height 36
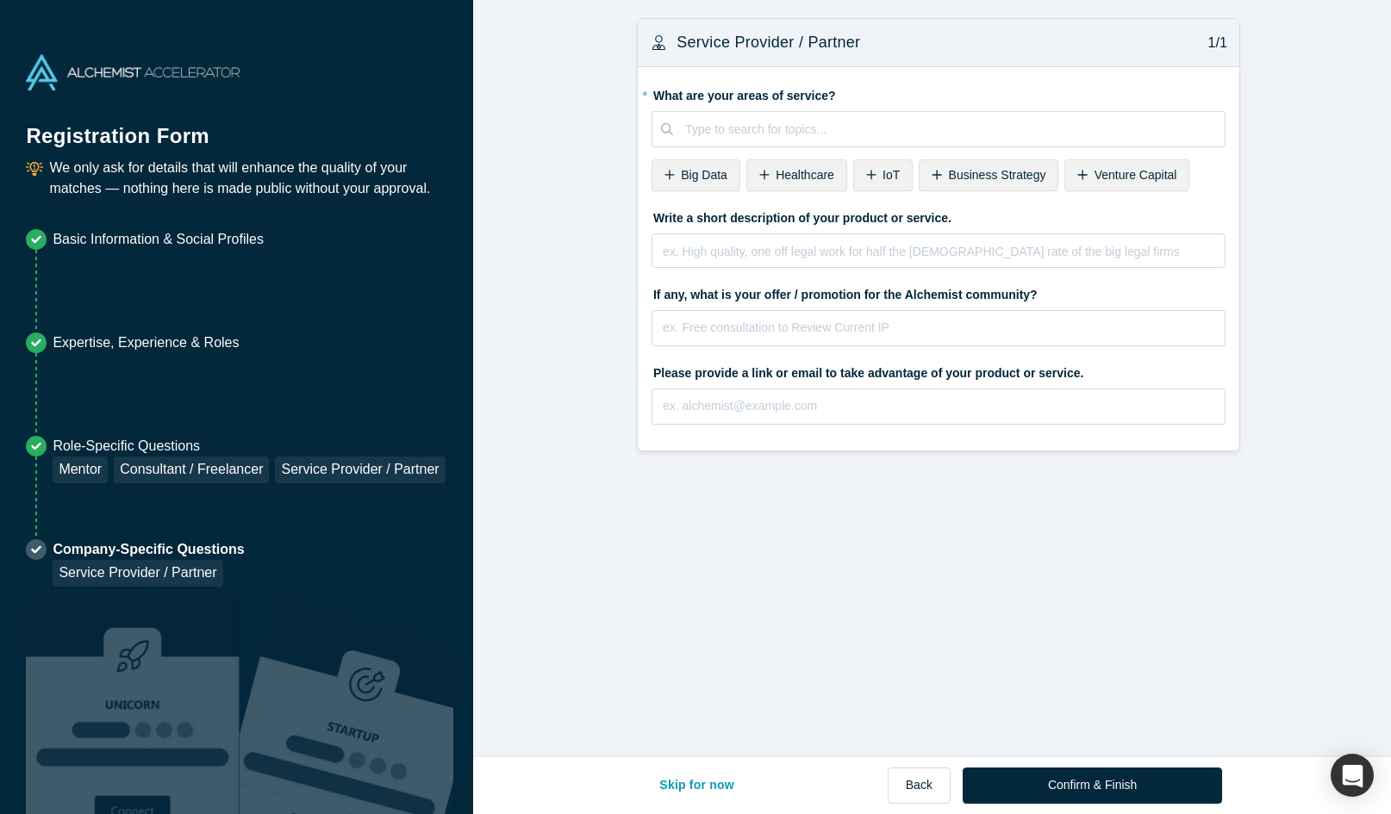
scroll to position [0, 0]
click at [1120, 781] on button "Confirm & Finish" at bounding box center [1092, 786] width 259 height 36
